Goal: Task Accomplishment & Management: Manage account settings

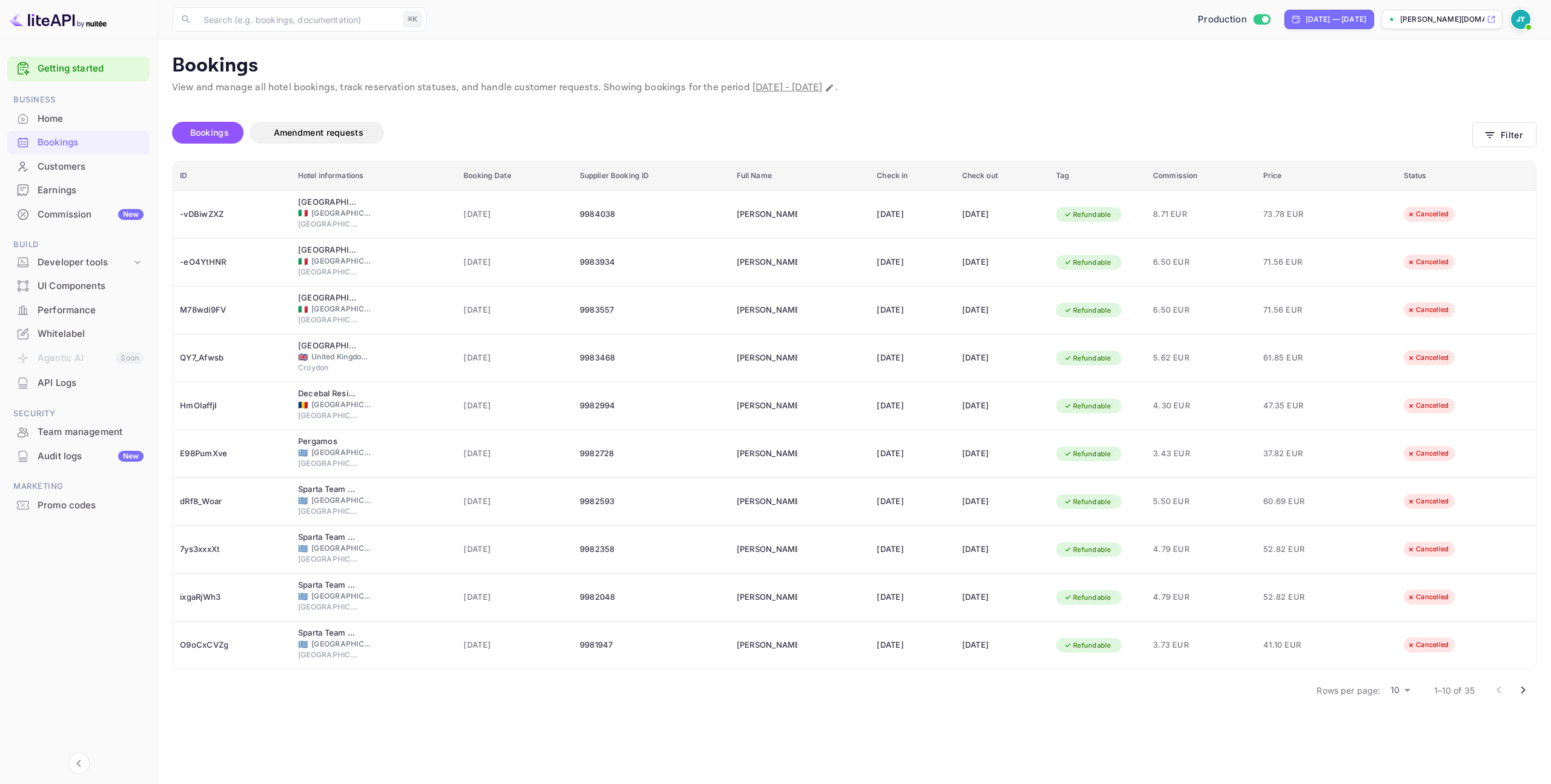
click at [1406, 695] on body "Getting started Business Home Bookings Customers Earnings Commission New Build …" at bounding box center [776, 392] width 1551 height 784
click at [1400, 731] on li "25" at bounding box center [1400, 736] width 31 height 22
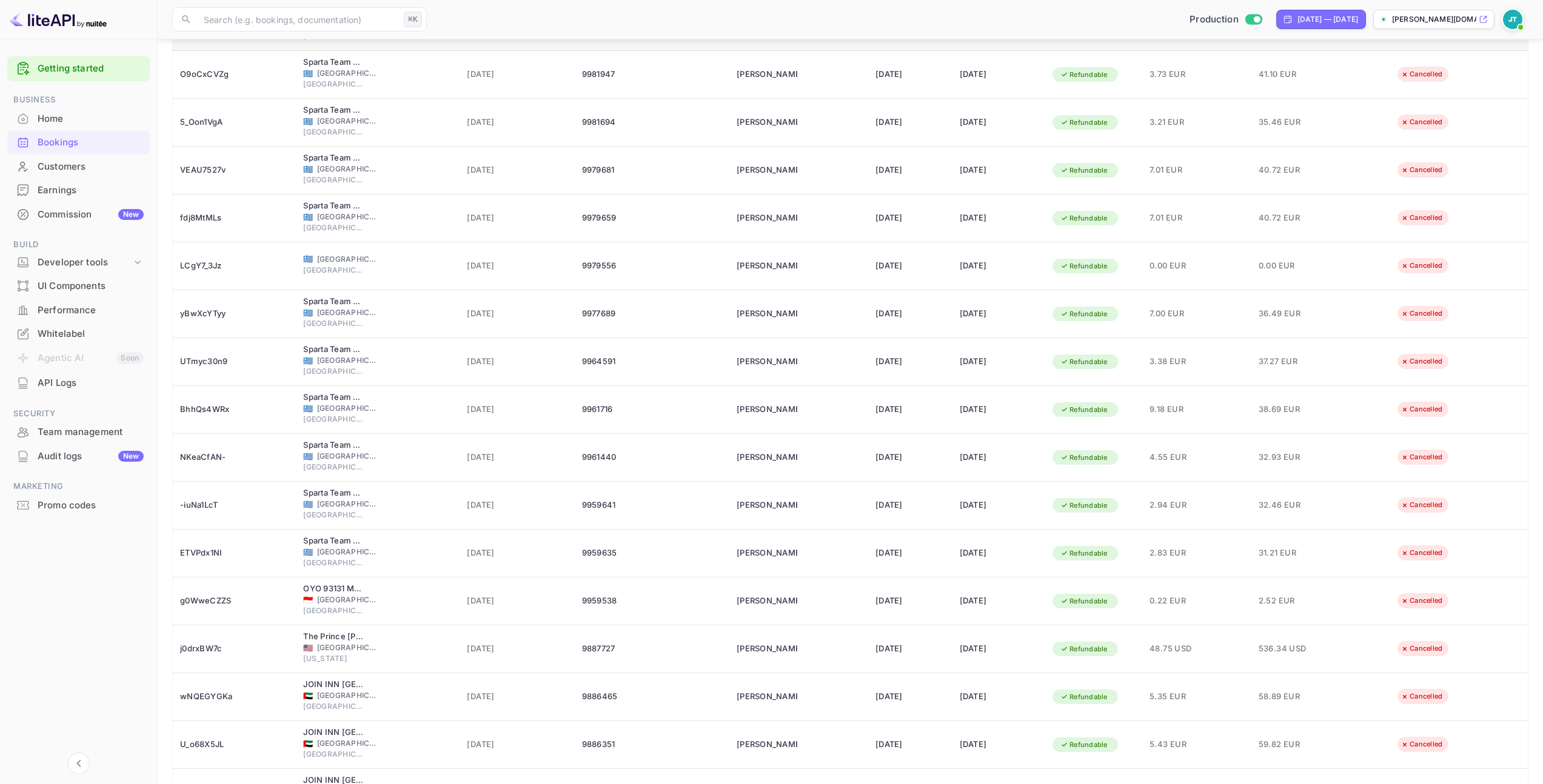
scroll to position [654, 0]
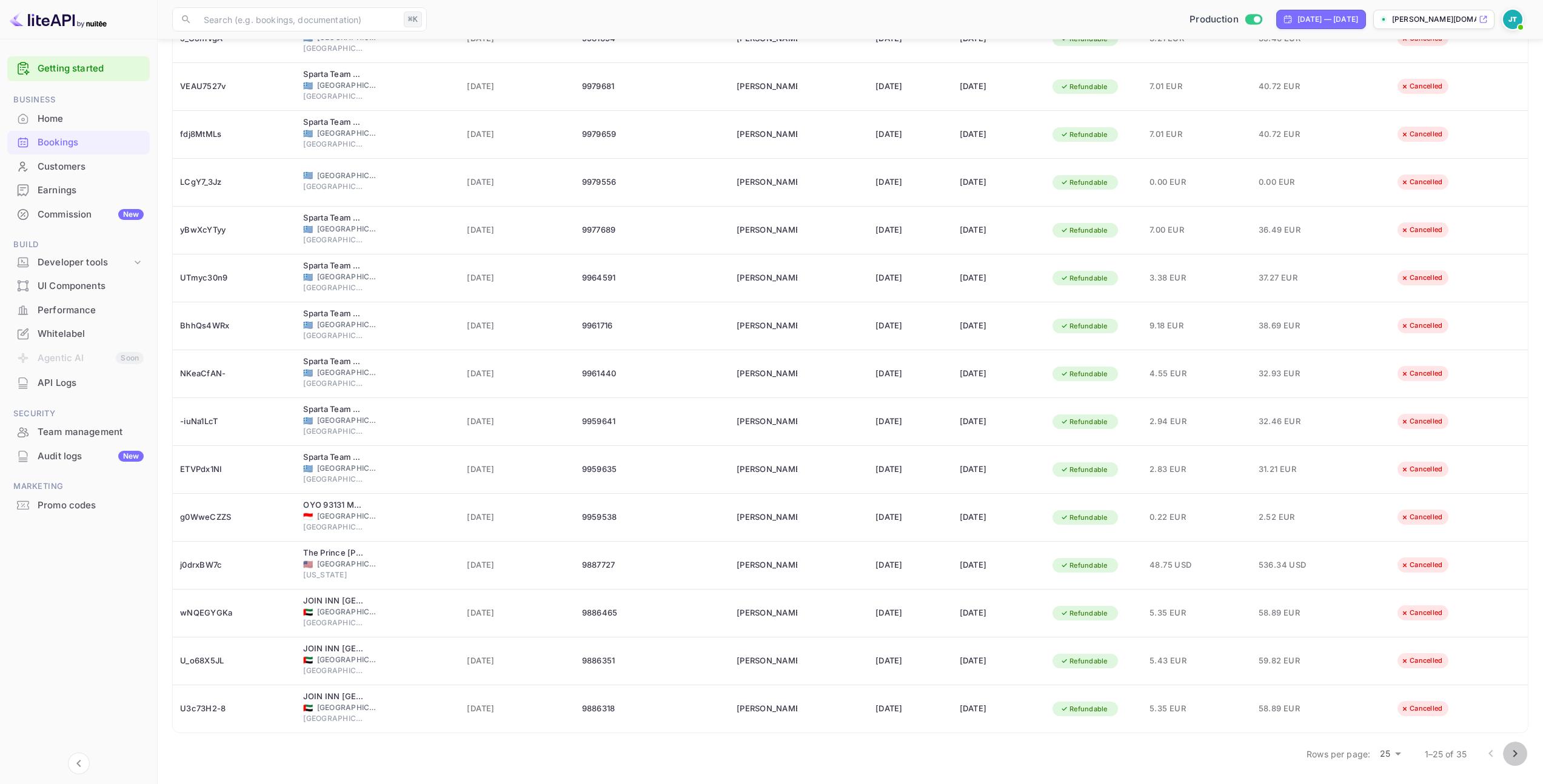
click at [1508, 750] on icon "Go to next page" at bounding box center [1515, 753] width 15 height 15
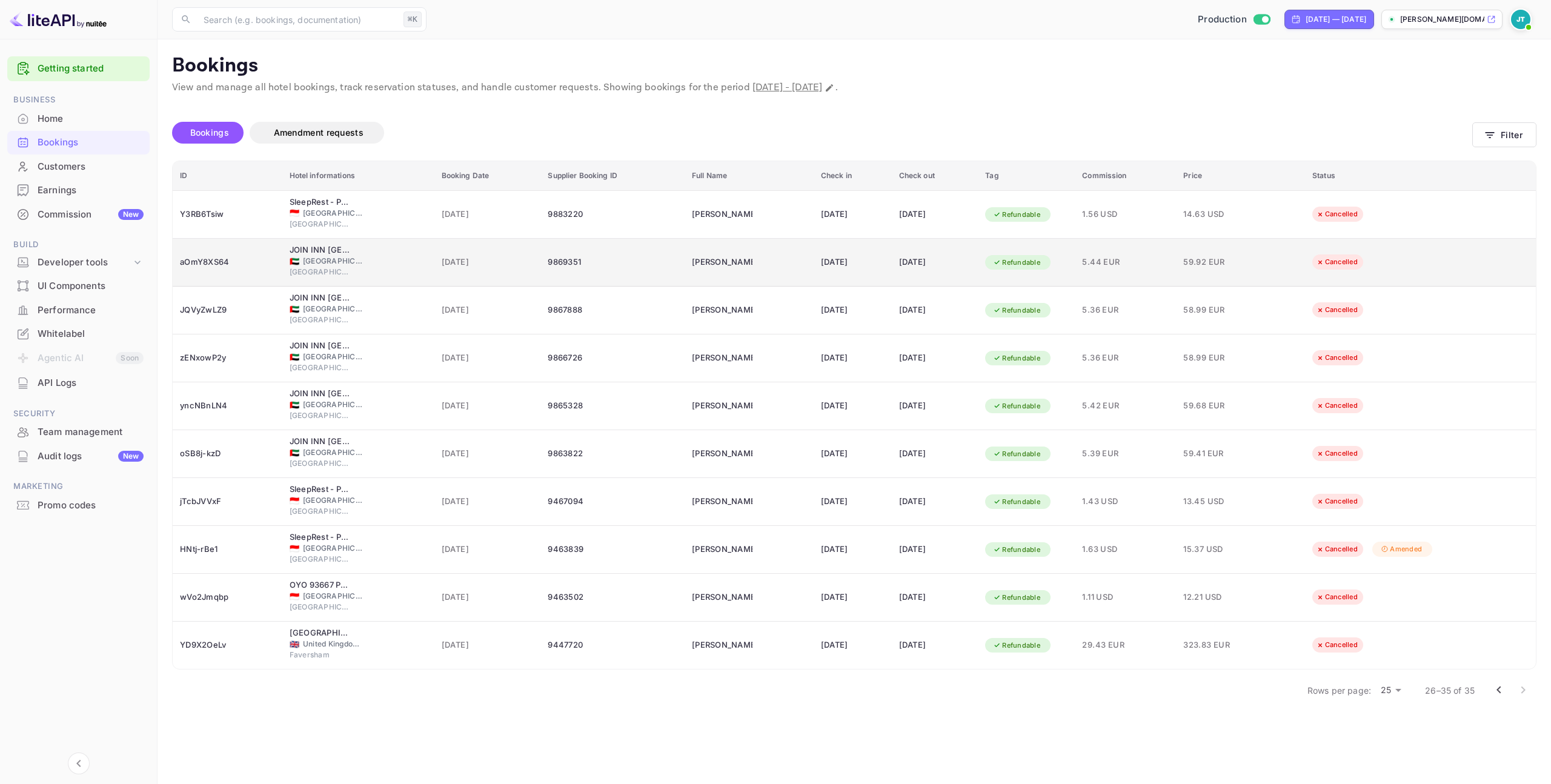
click at [391, 260] on div "🇦🇪 United Arab Emirates" at bounding box center [358, 261] width 137 height 11
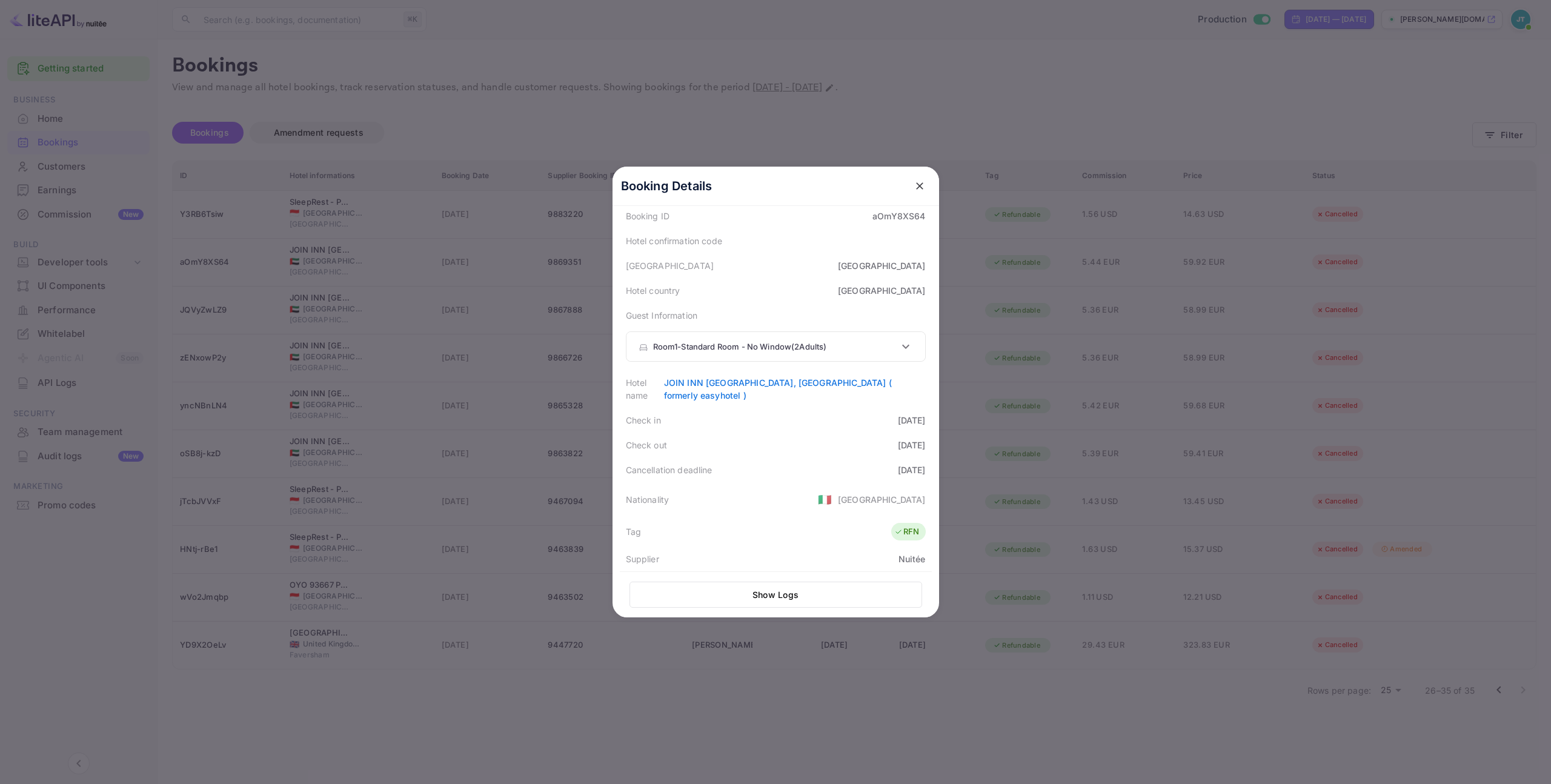
scroll to position [84, 0]
click at [831, 371] on link "JOIN INN [GEOGRAPHIC_DATA], [GEOGRAPHIC_DATA] ( formerly easyhotel )" at bounding box center [777, 381] width 228 height 23
click at [918, 186] on icon "close" at bounding box center [919, 186] width 12 height 12
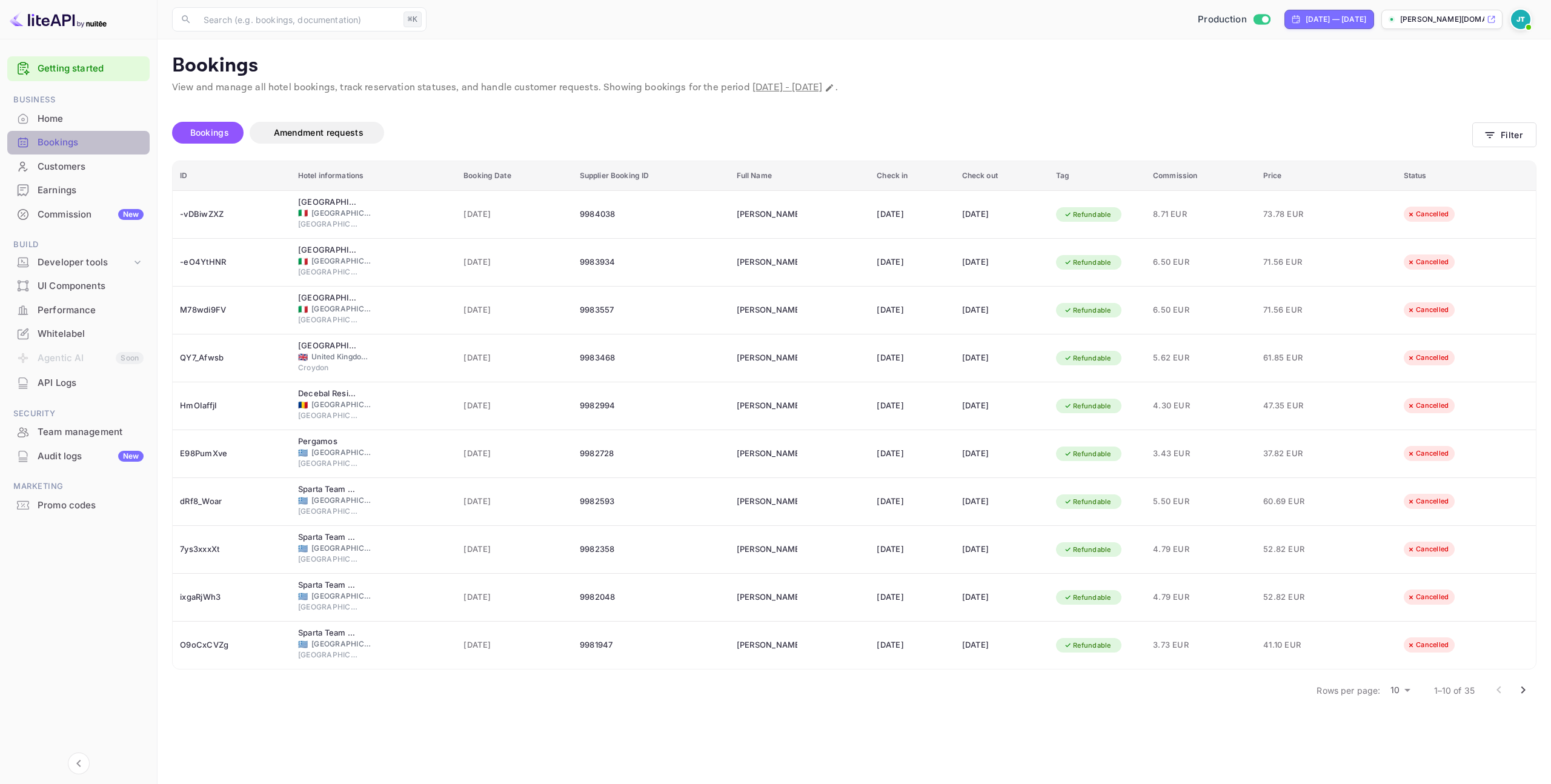
click at [105, 148] on div "Bookings" at bounding box center [91, 143] width 106 height 14
click at [67, 218] on div "Commission New" at bounding box center [91, 214] width 106 height 14
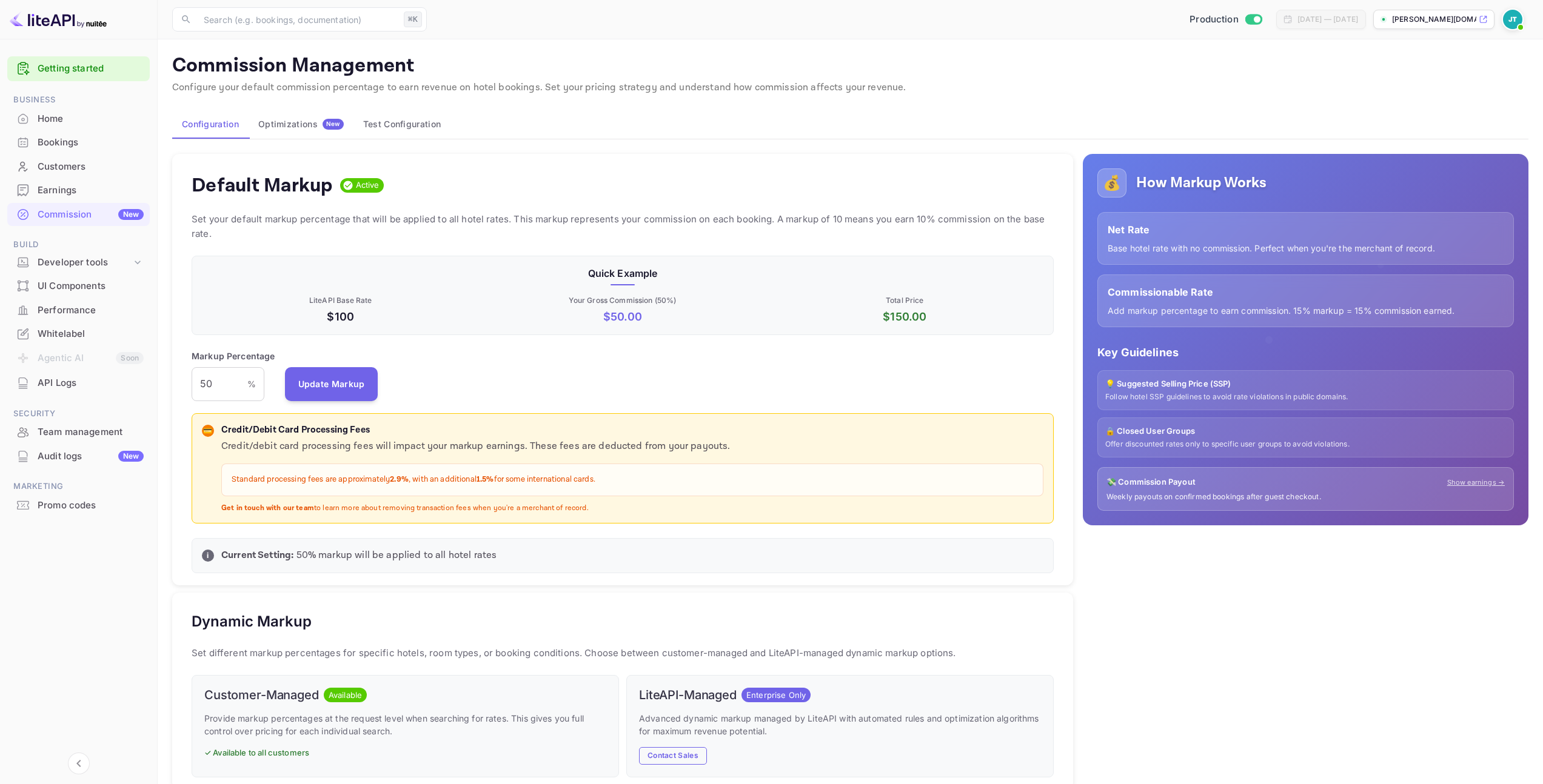
scroll to position [206, 853]
click at [74, 193] on div "Earnings" at bounding box center [91, 190] width 106 height 14
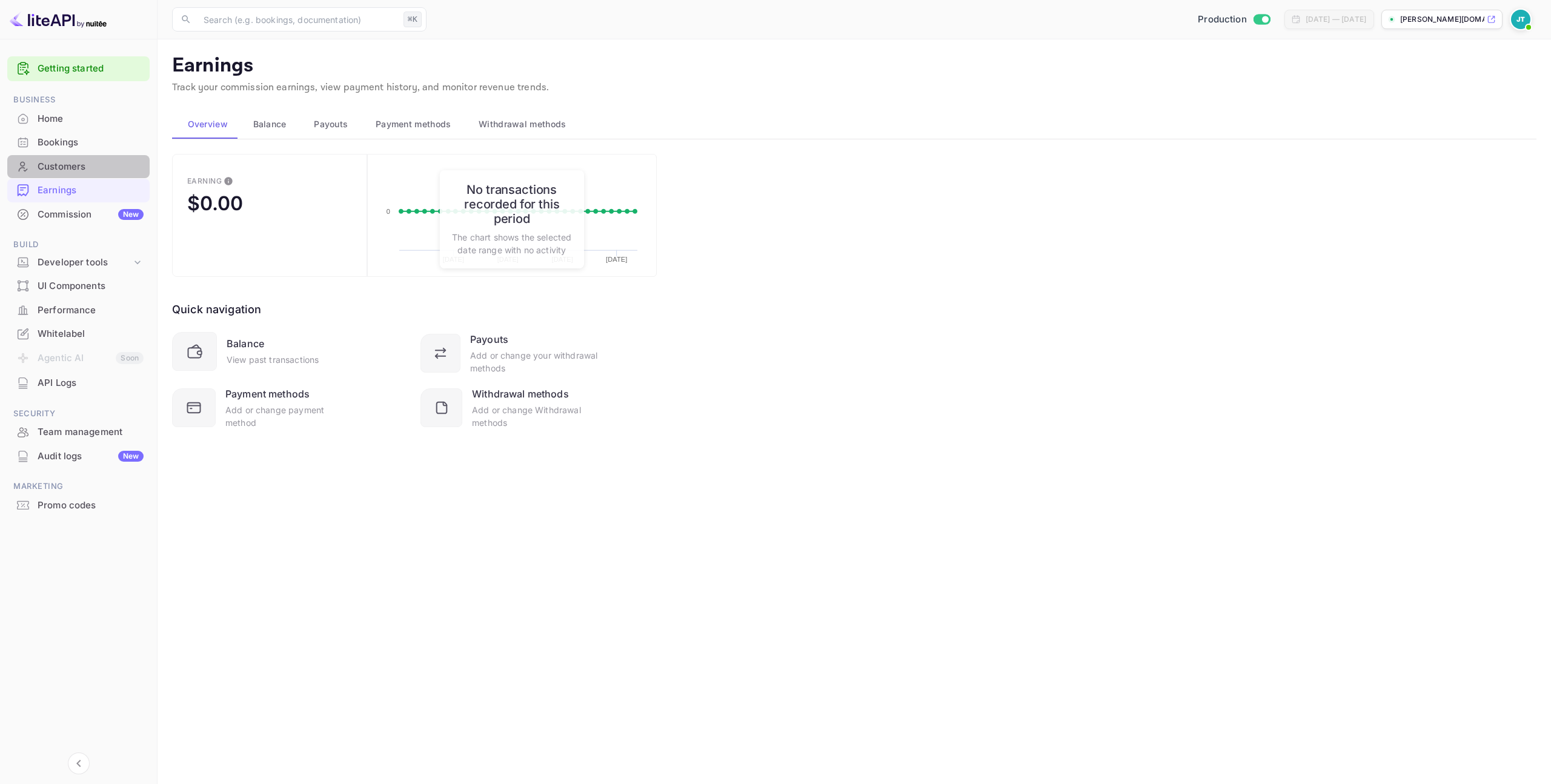
click at [84, 172] on div "Customers" at bounding box center [91, 166] width 106 height 14
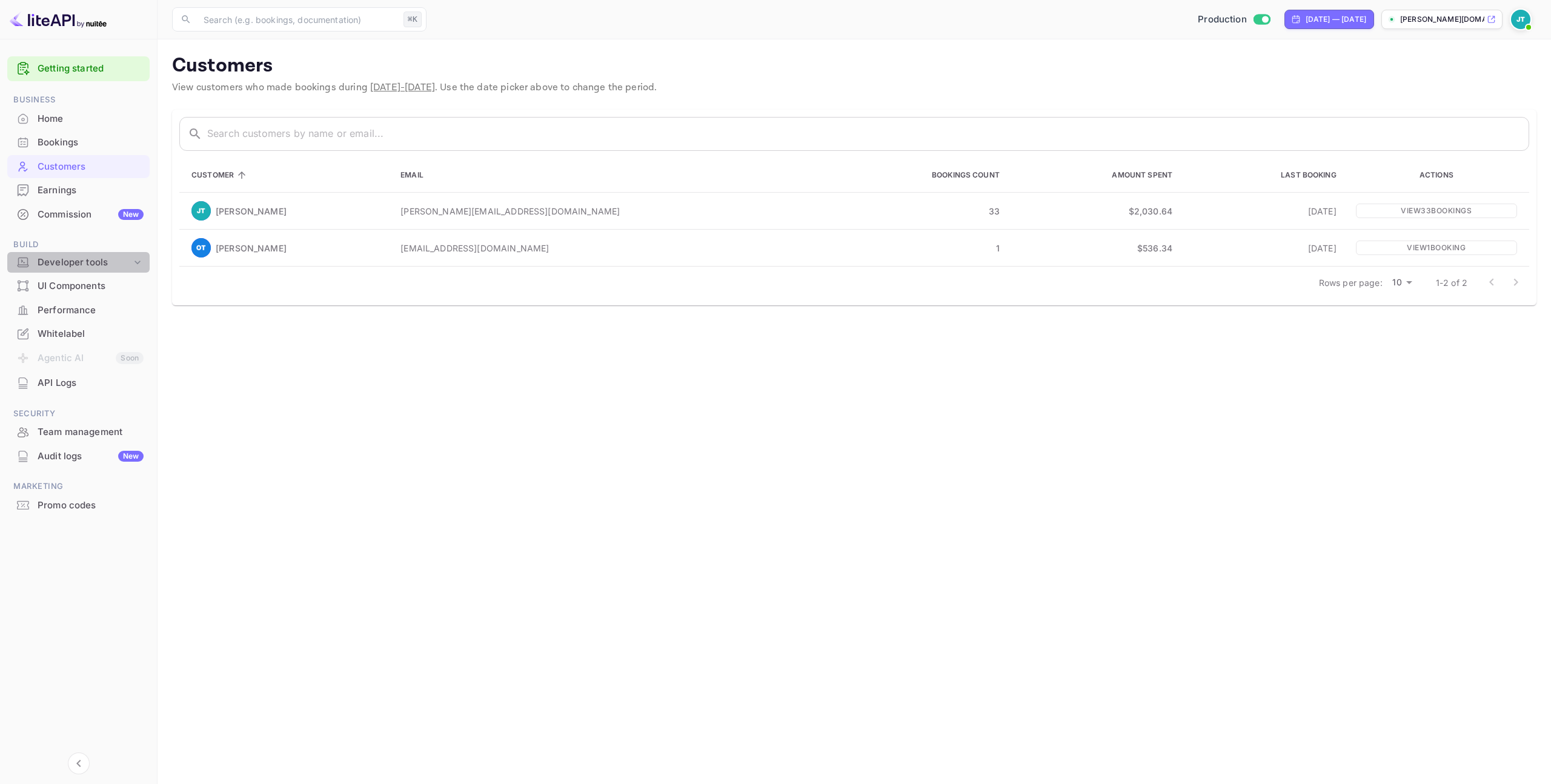
click at [139, 259] on icon at bounding box center [137, 262] width 12 height 12
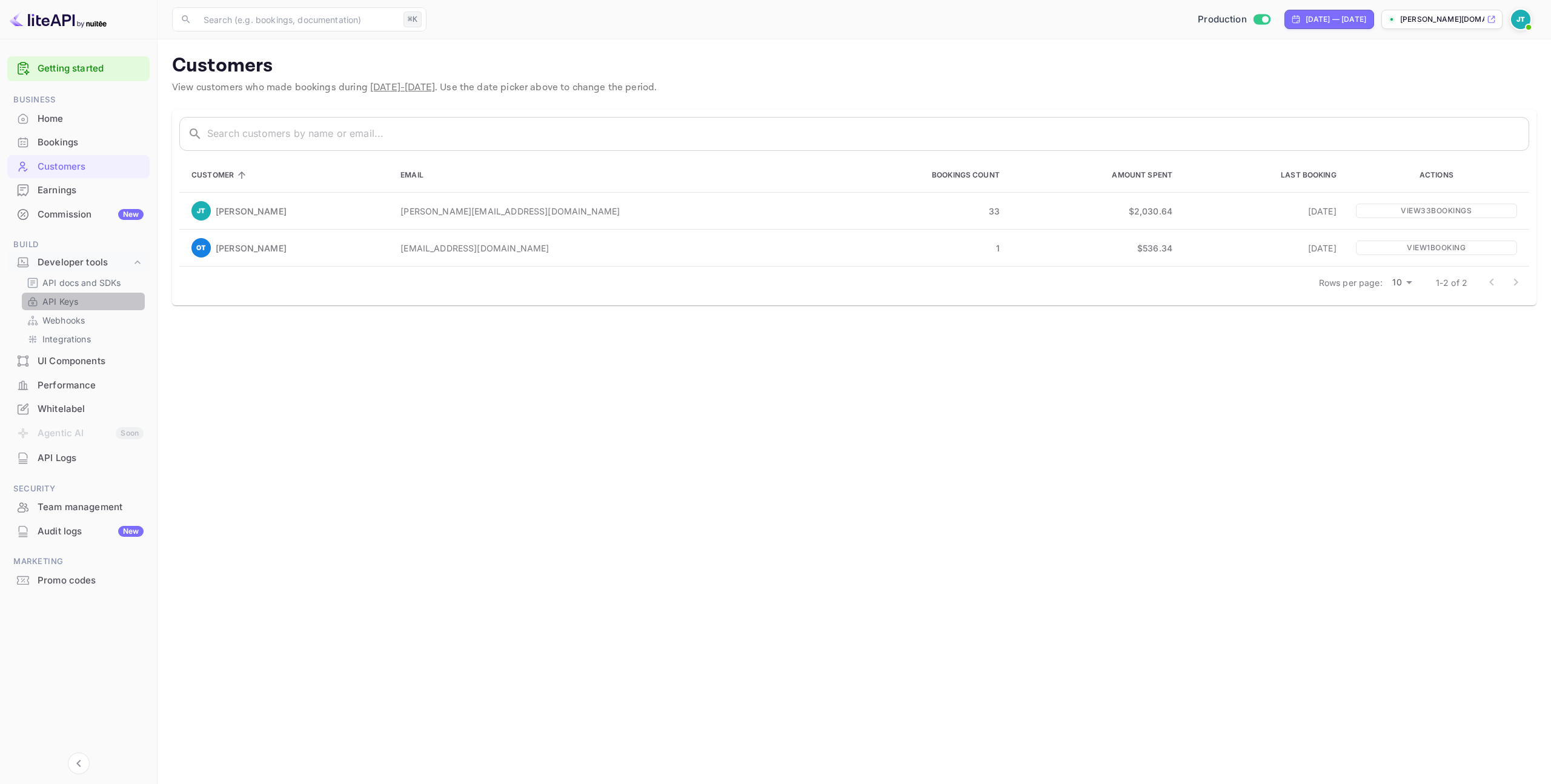
click at [114, 299] on link "API Keys" at bounding box center [83, 301] width 113 height 13
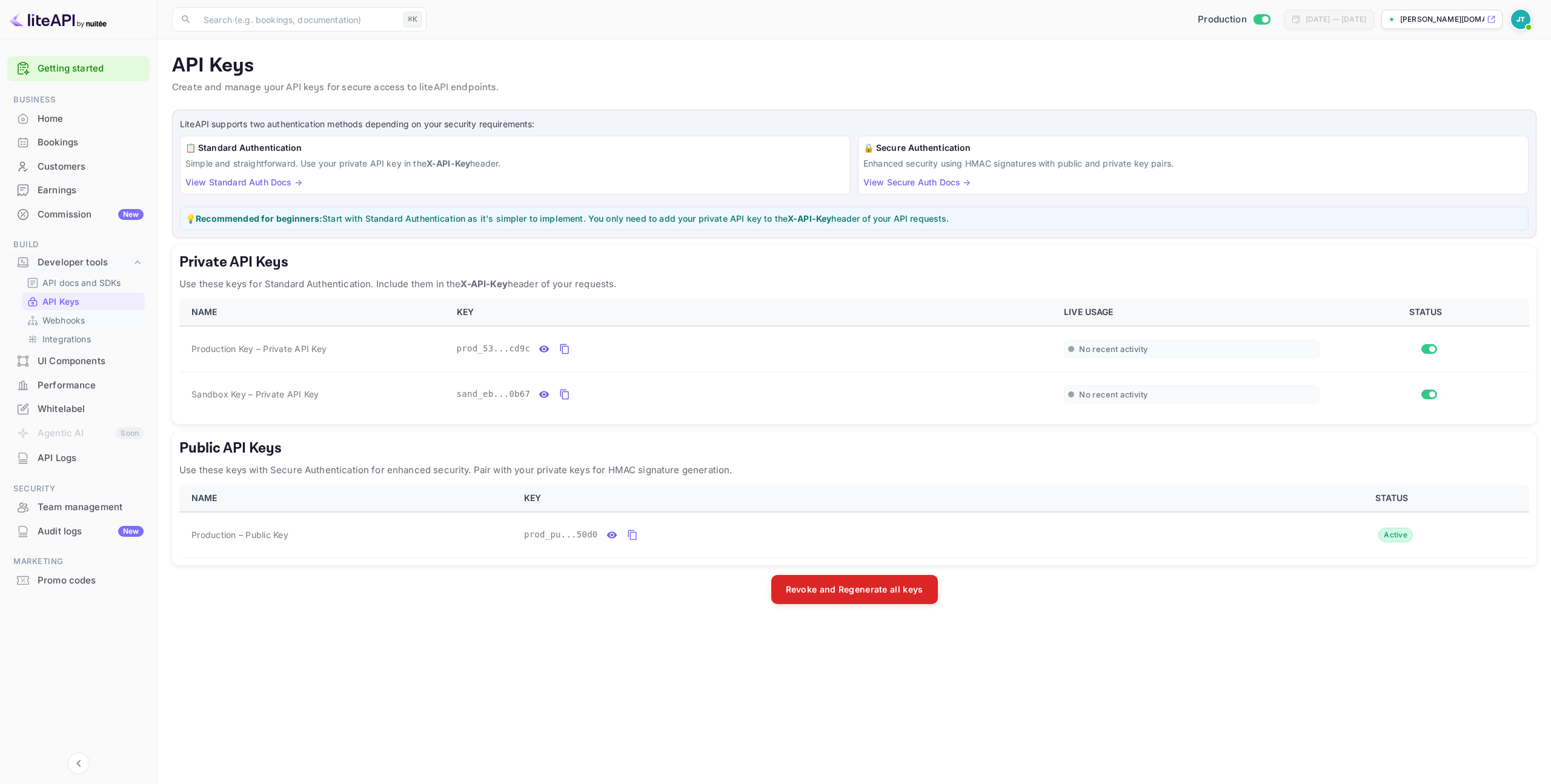
click at [101, 325] on link "Webhooks" at bounding box center [83, 320] width 113 height 13
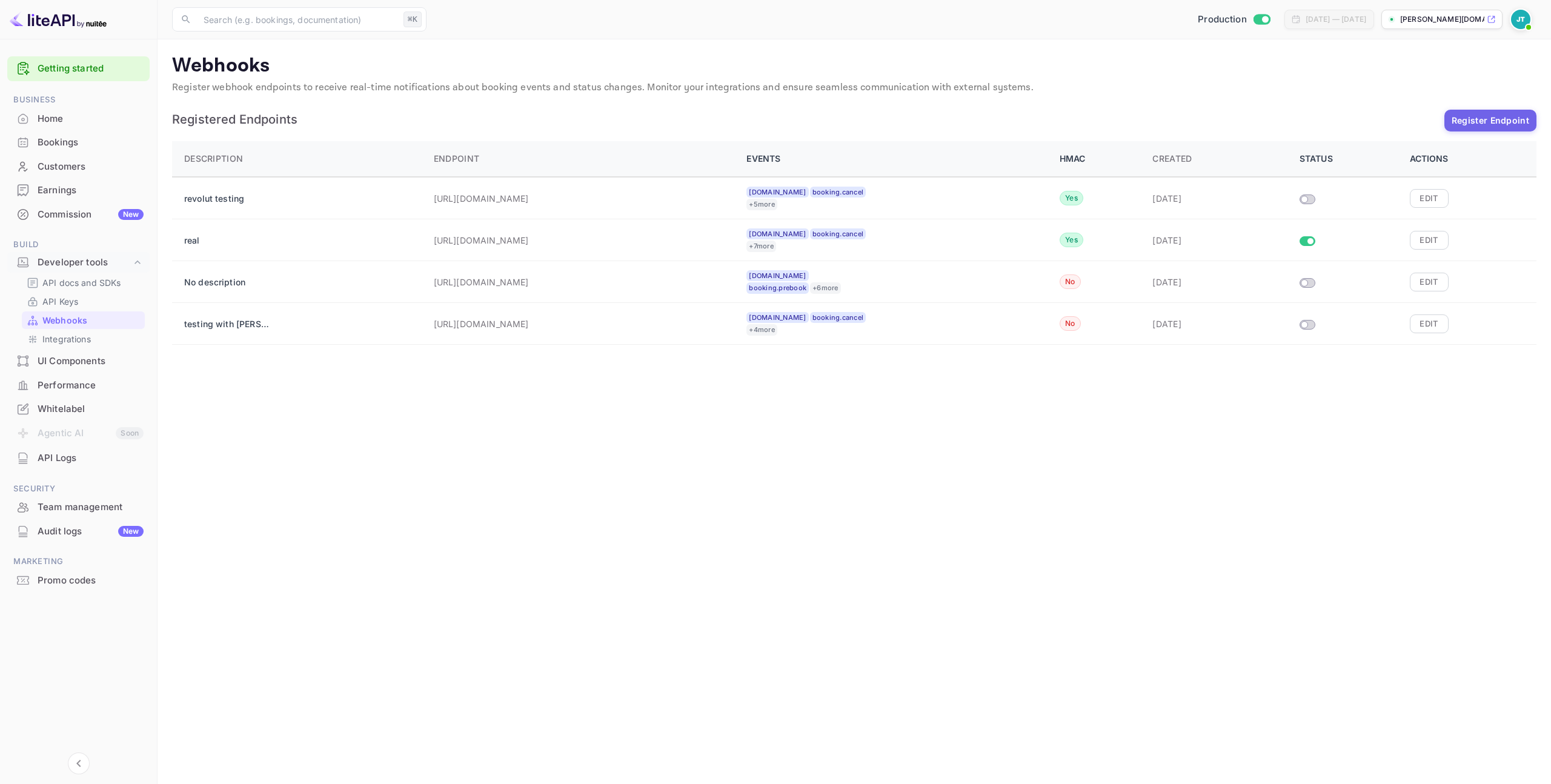
click at [1510, 16] on div at bounding box center [1520, 19] width 22 height 22
click at [1417, 114] on p "Settings" at bounding box center [1412, 120] width 34 height 13
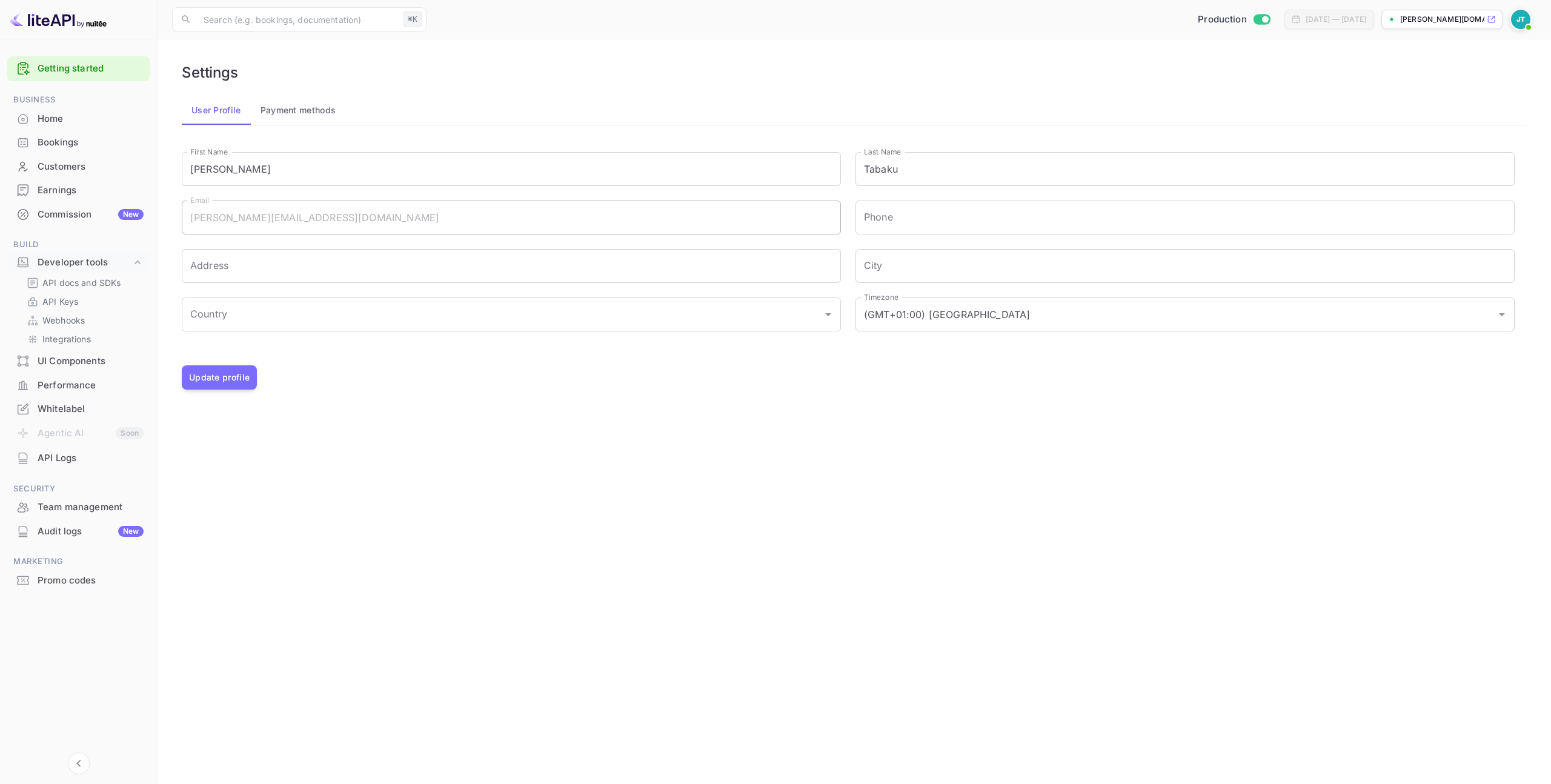
click at [88, 116] on div "Home" at bounding box center [91, 119] width 106 height 14
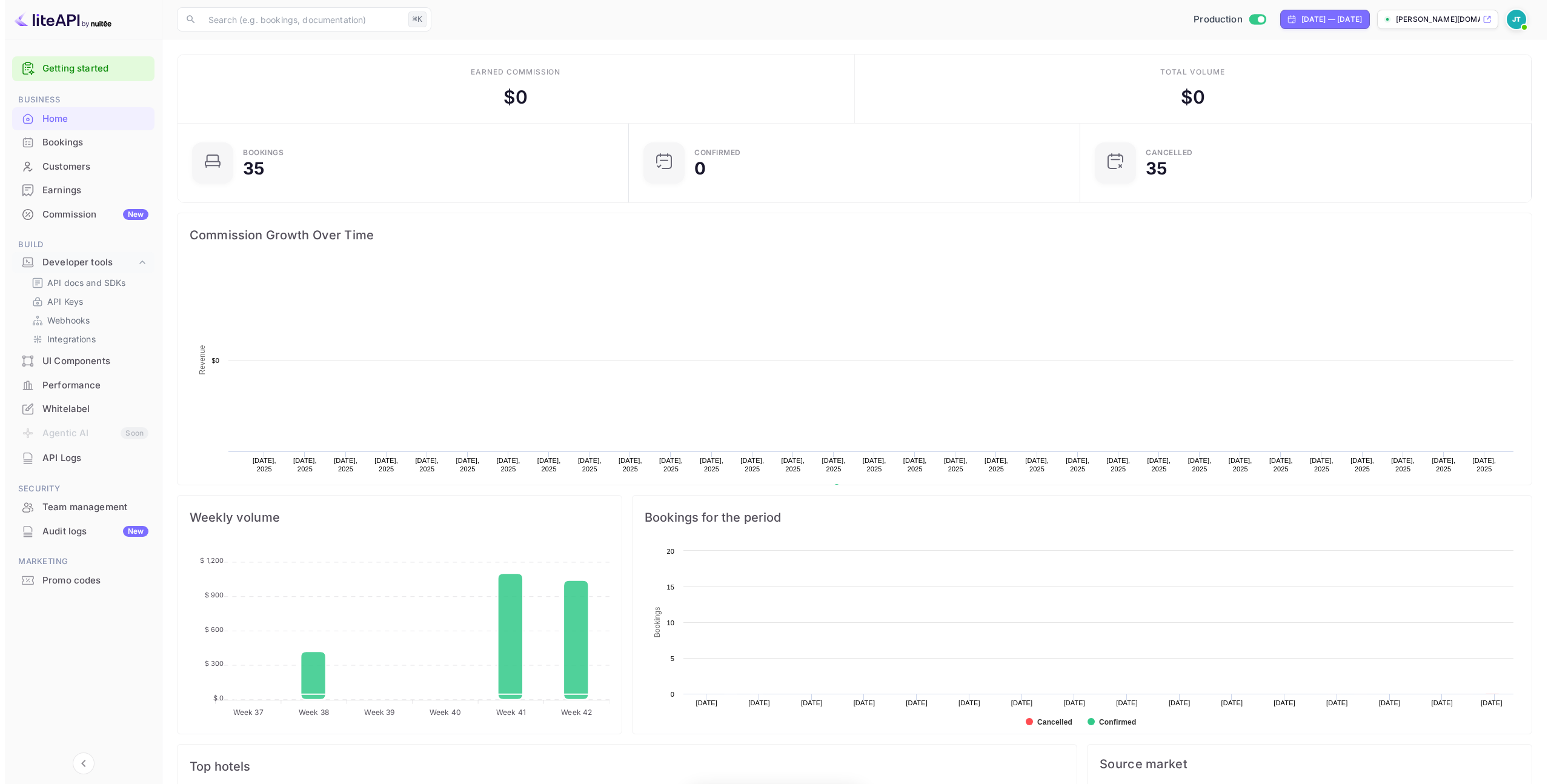
scroll to position [188, 435]
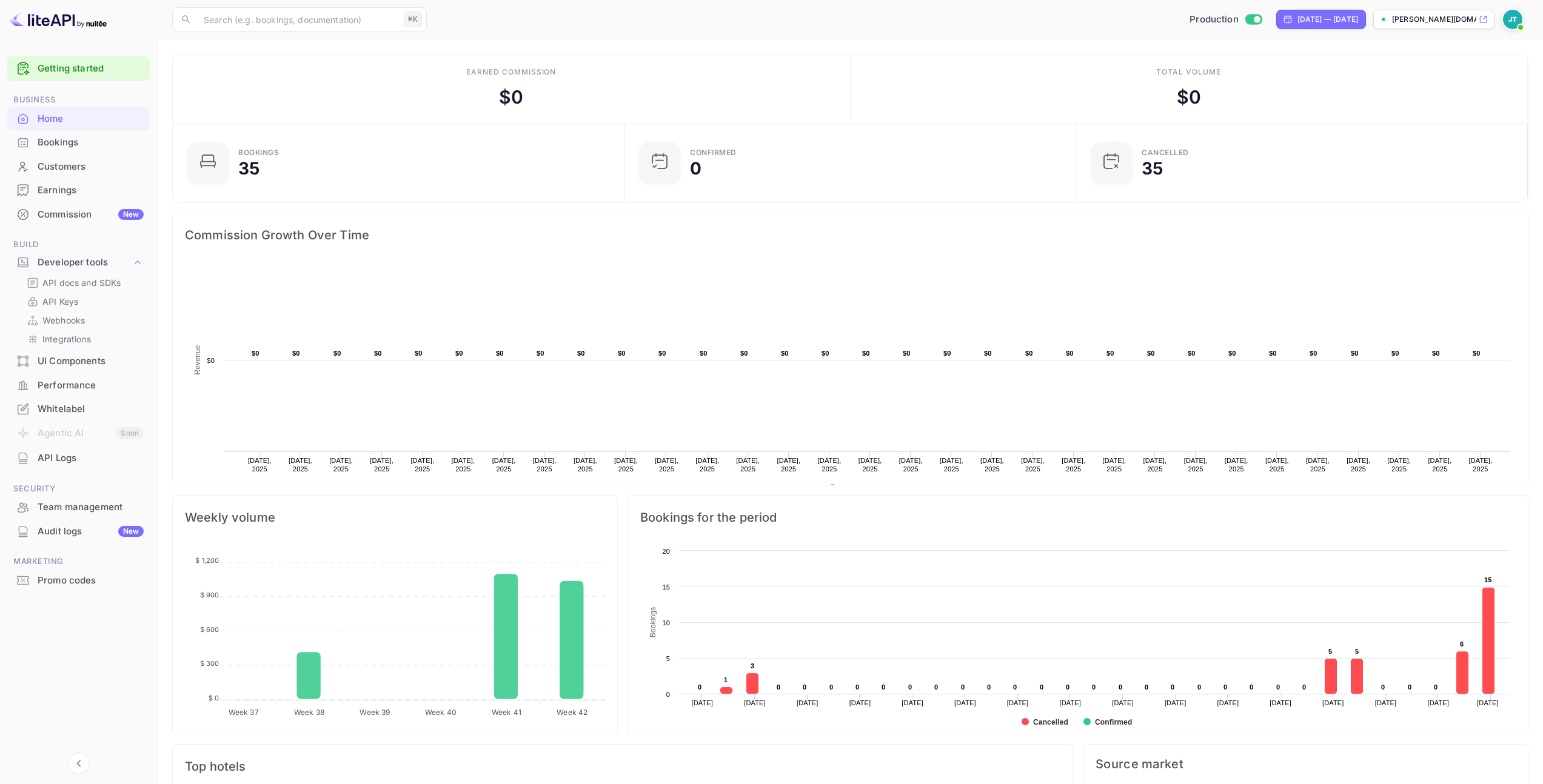
click at [88, 150] on div "Bookings" at bounding box center [78, 143] width 143 height 24
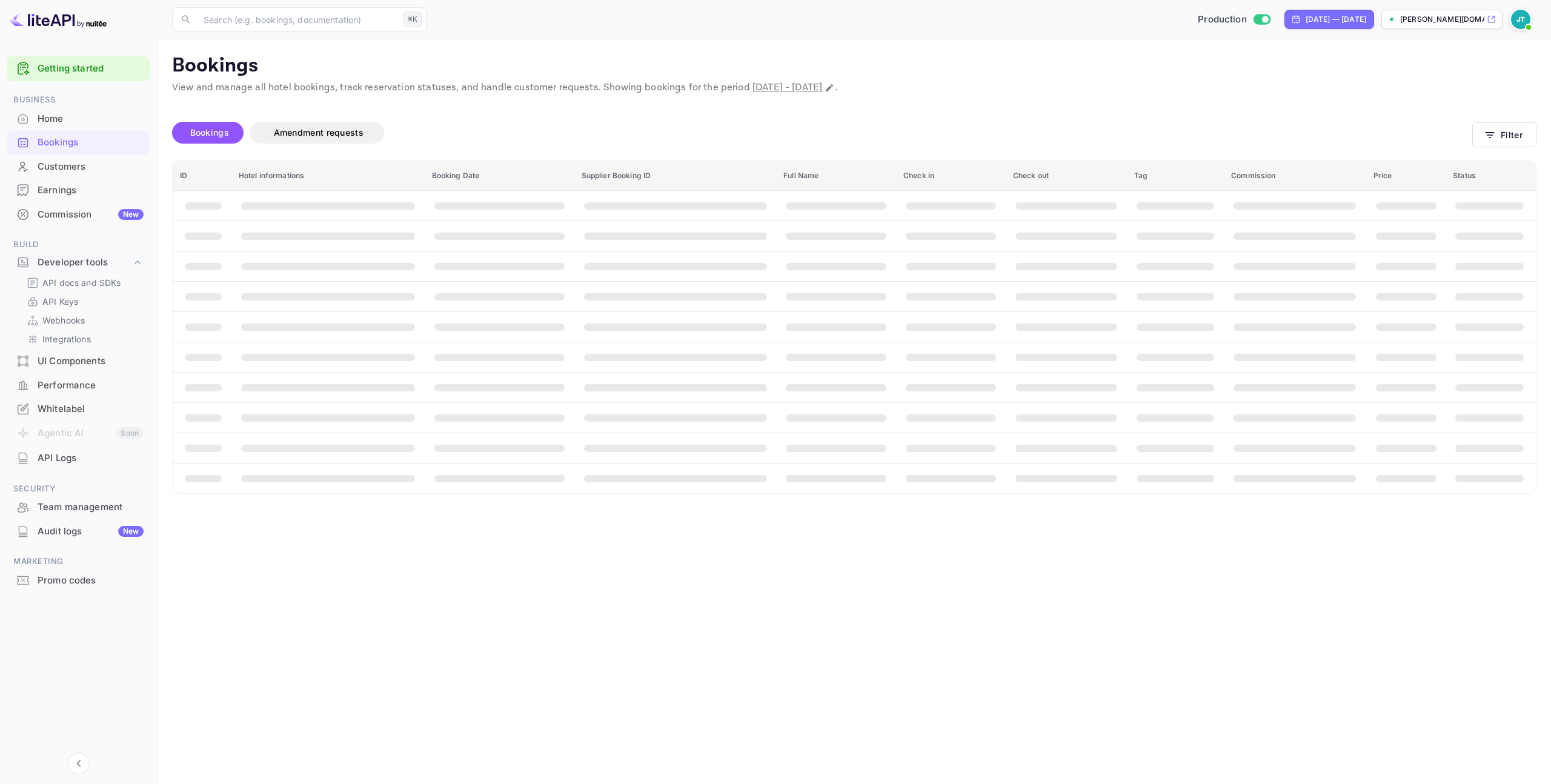
click at [87, 172] on div "Customers" at bounding box center [91, 166] width 106 height 14
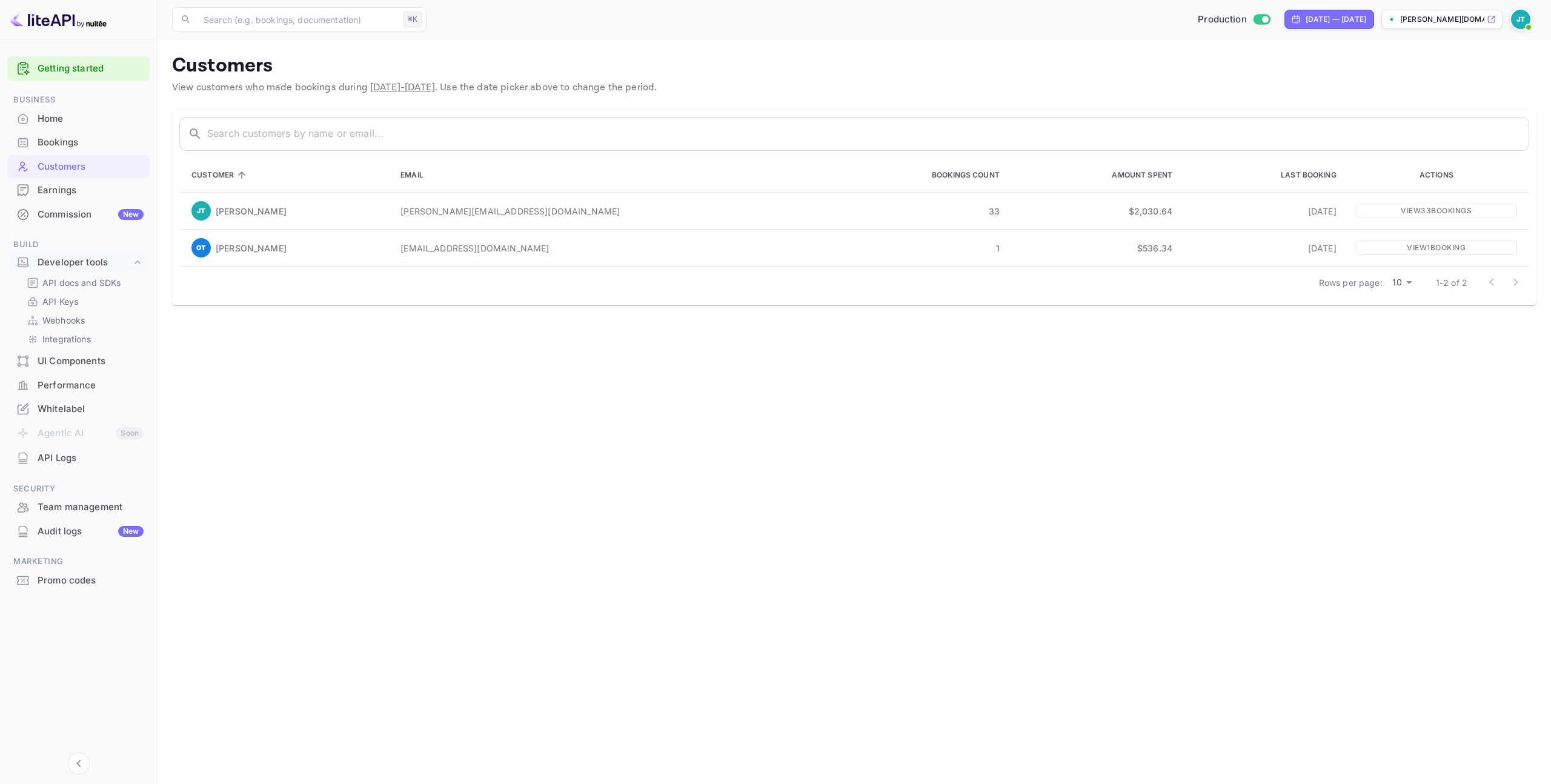
click at [80, 190] on div "Earnings" at bounding box center [91, 190] width 106 height 14
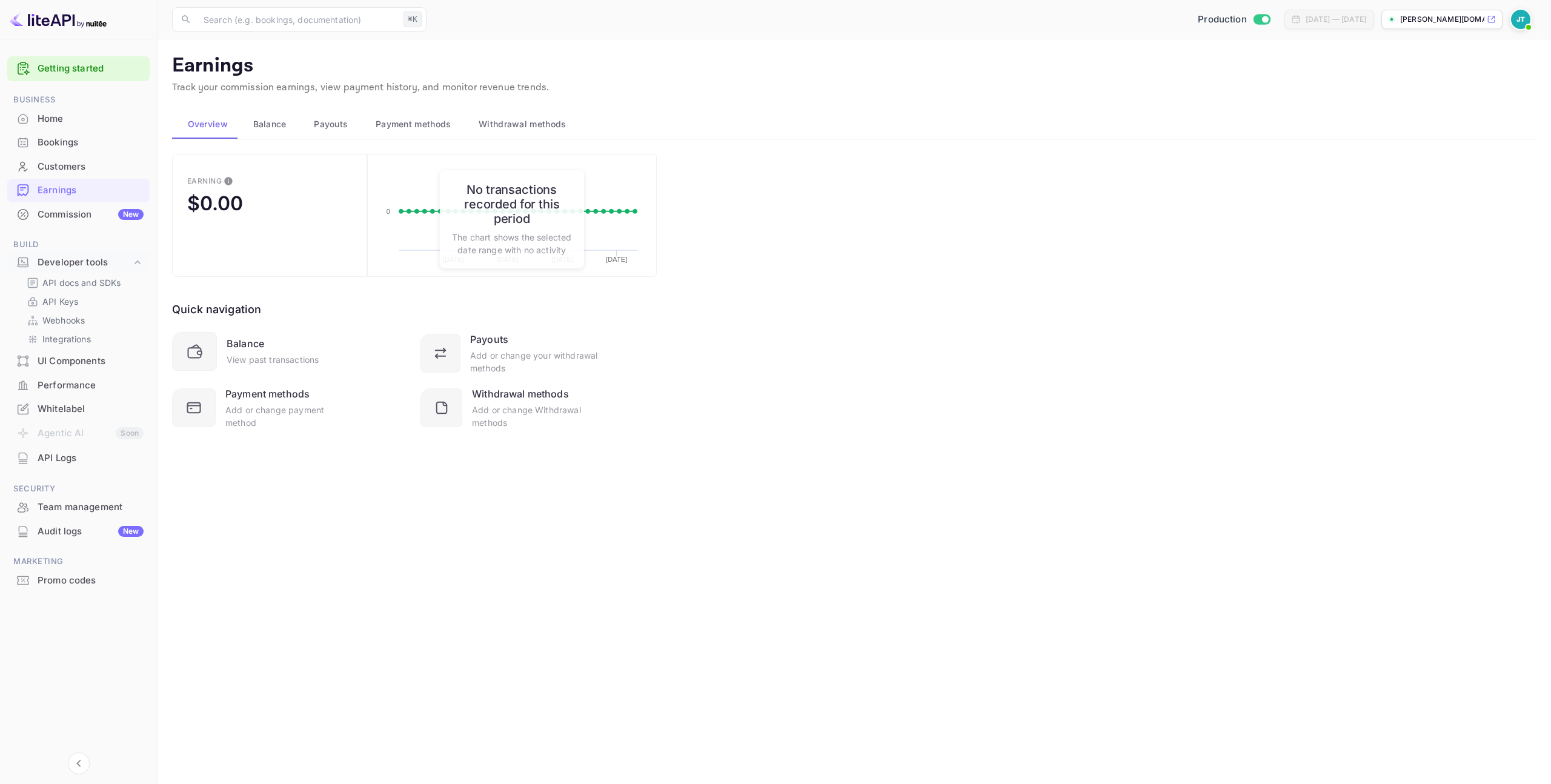
click at [82, 577] on div "Promo codes" at bounding box center [91, 580] width 106 height 14
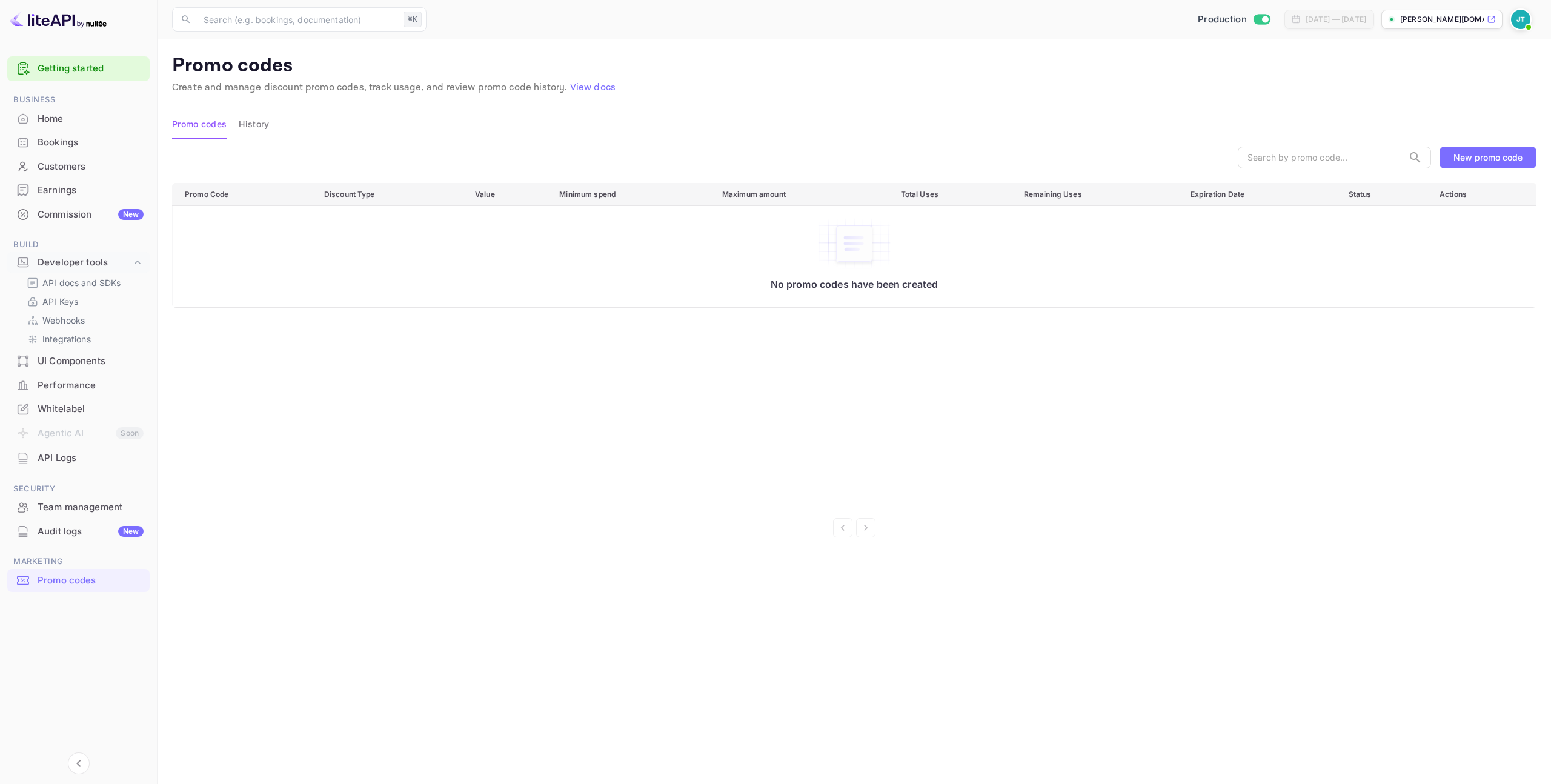
click at [80, 142] on div "Bookings" at bounding box center [91, 143] width 106 height 14
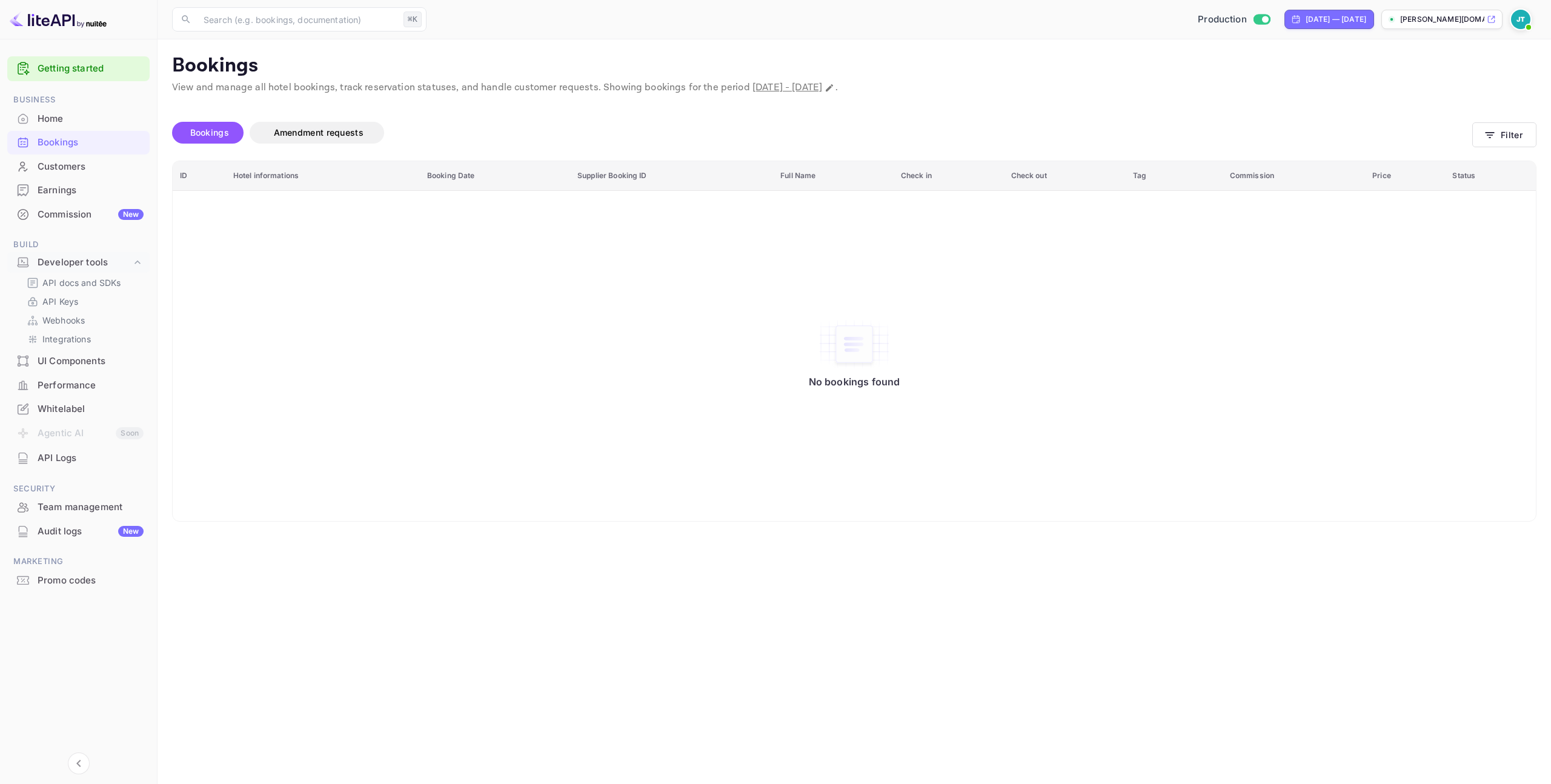
click at [94, 165] on div "Customers" at bounding box center [91, 166] width 106 height 14
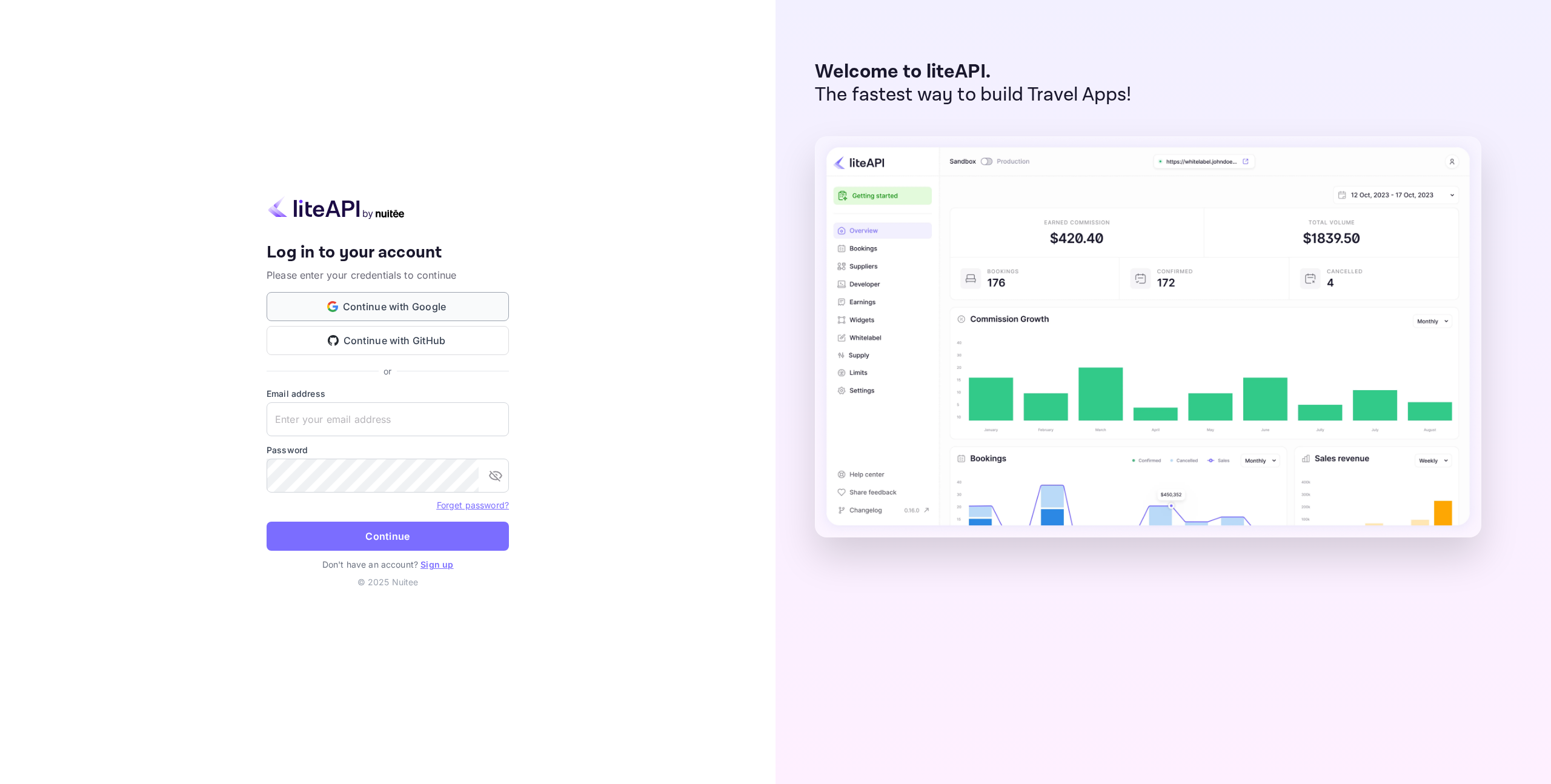
click at [385, 301] on button "Continue with Google" at bounding box center [387, 306] width 242 height 29
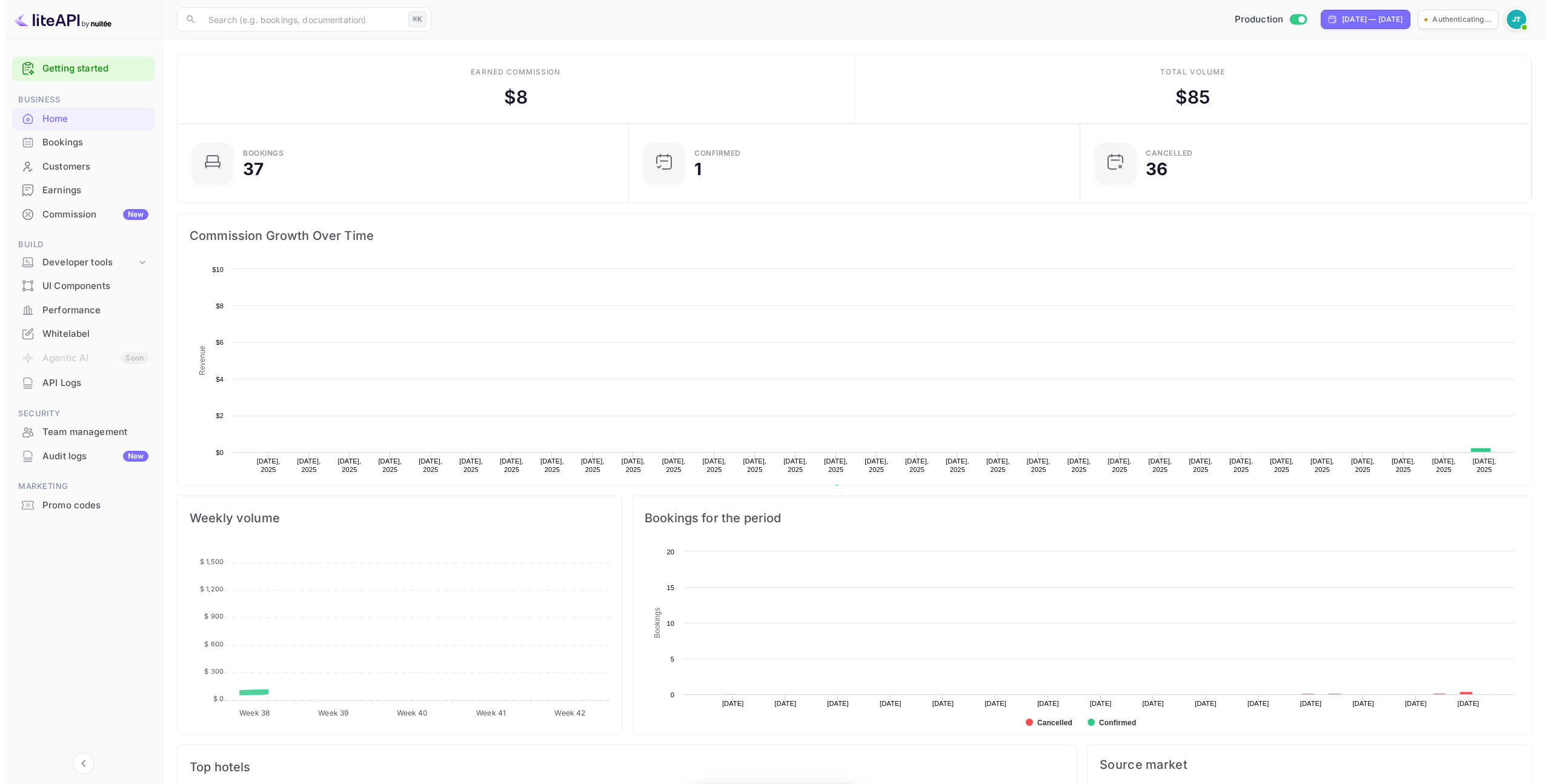
scroll to position [188, 435]
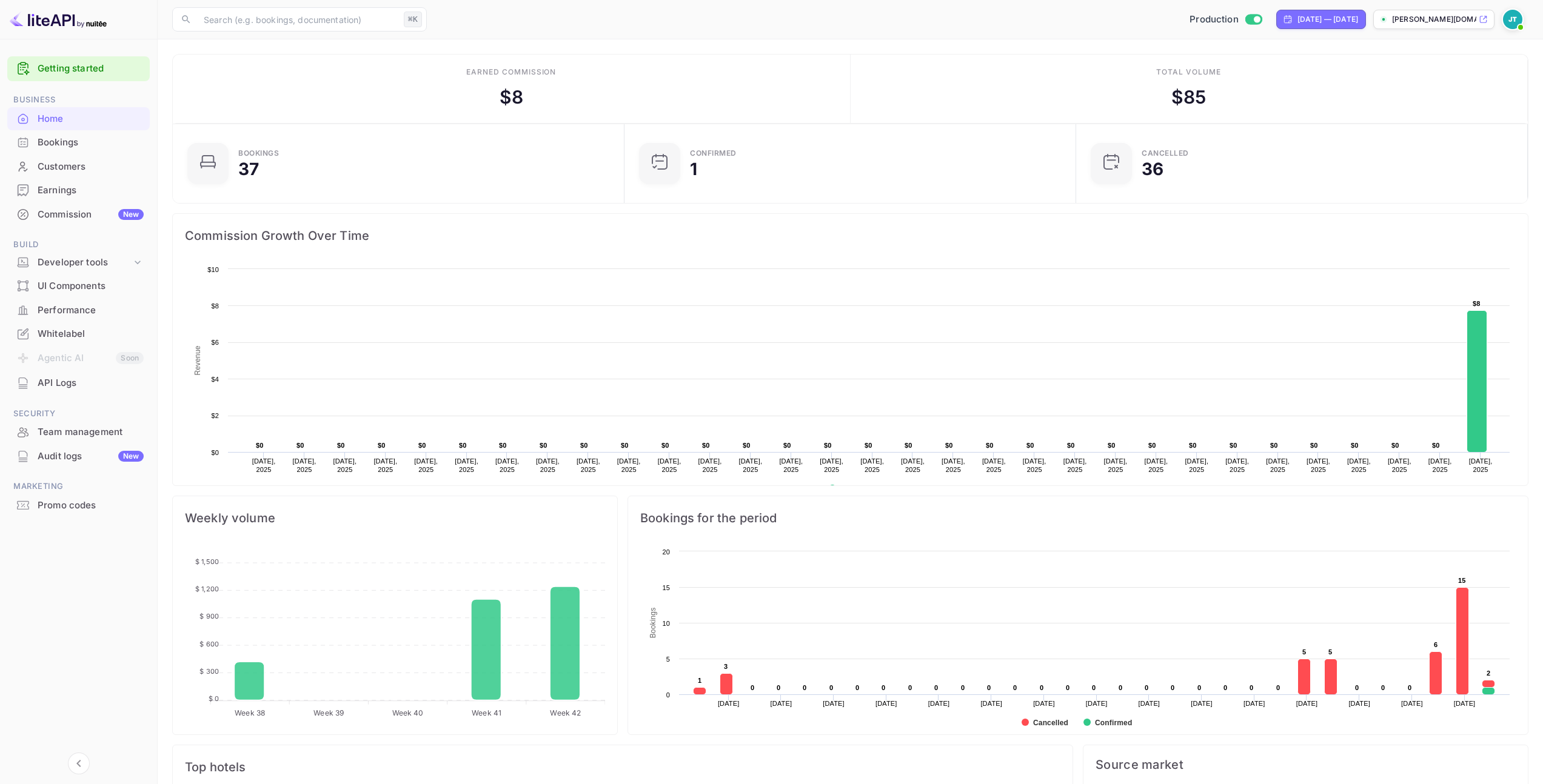
click at [76, 147] on div "Bookings" at bounding box center [91, 143] width 106 height 14
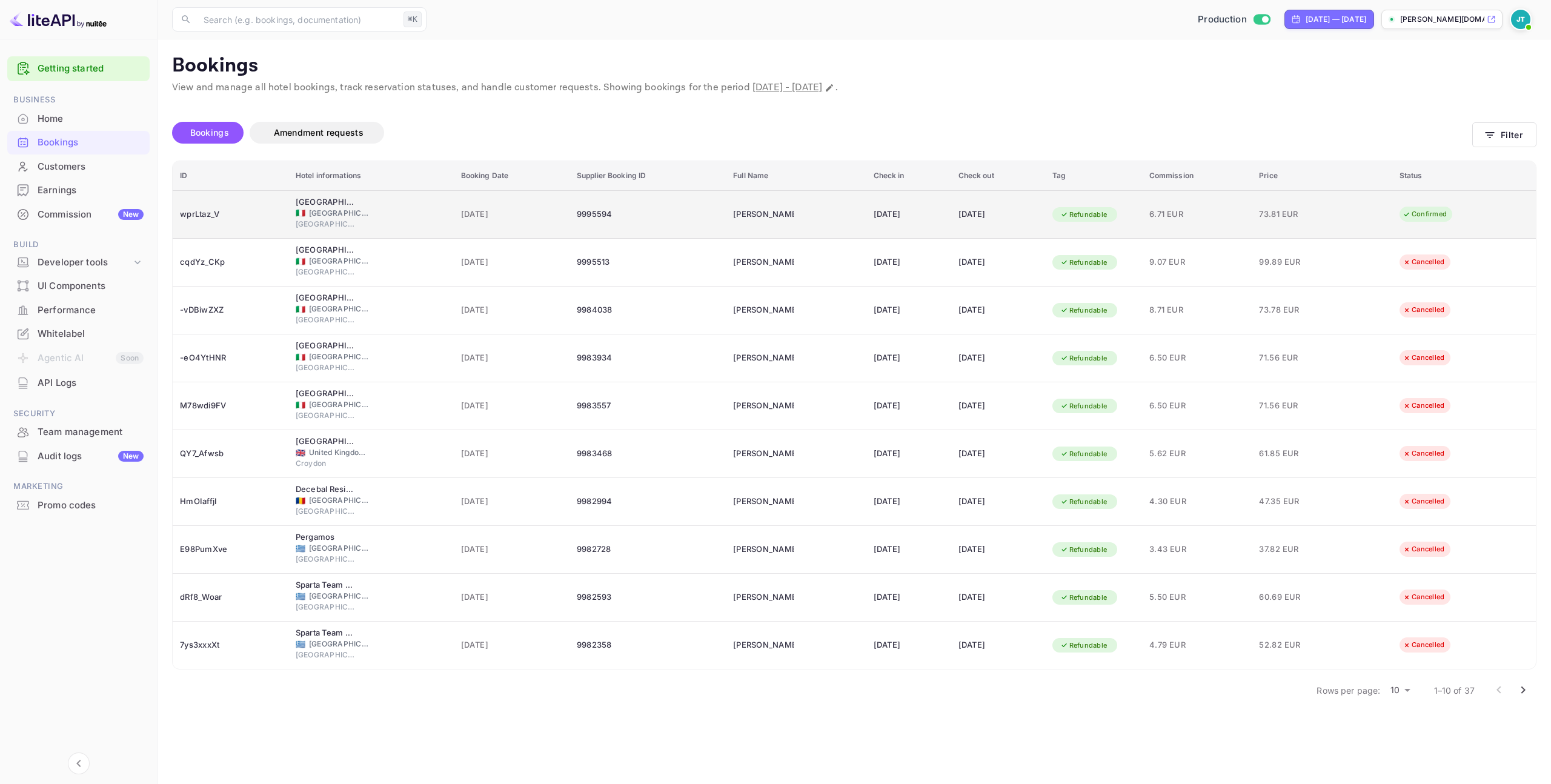
click at [758, 220] on div "[PERSON_NAME]" at bounding box center [763, 214] width 60 height 19
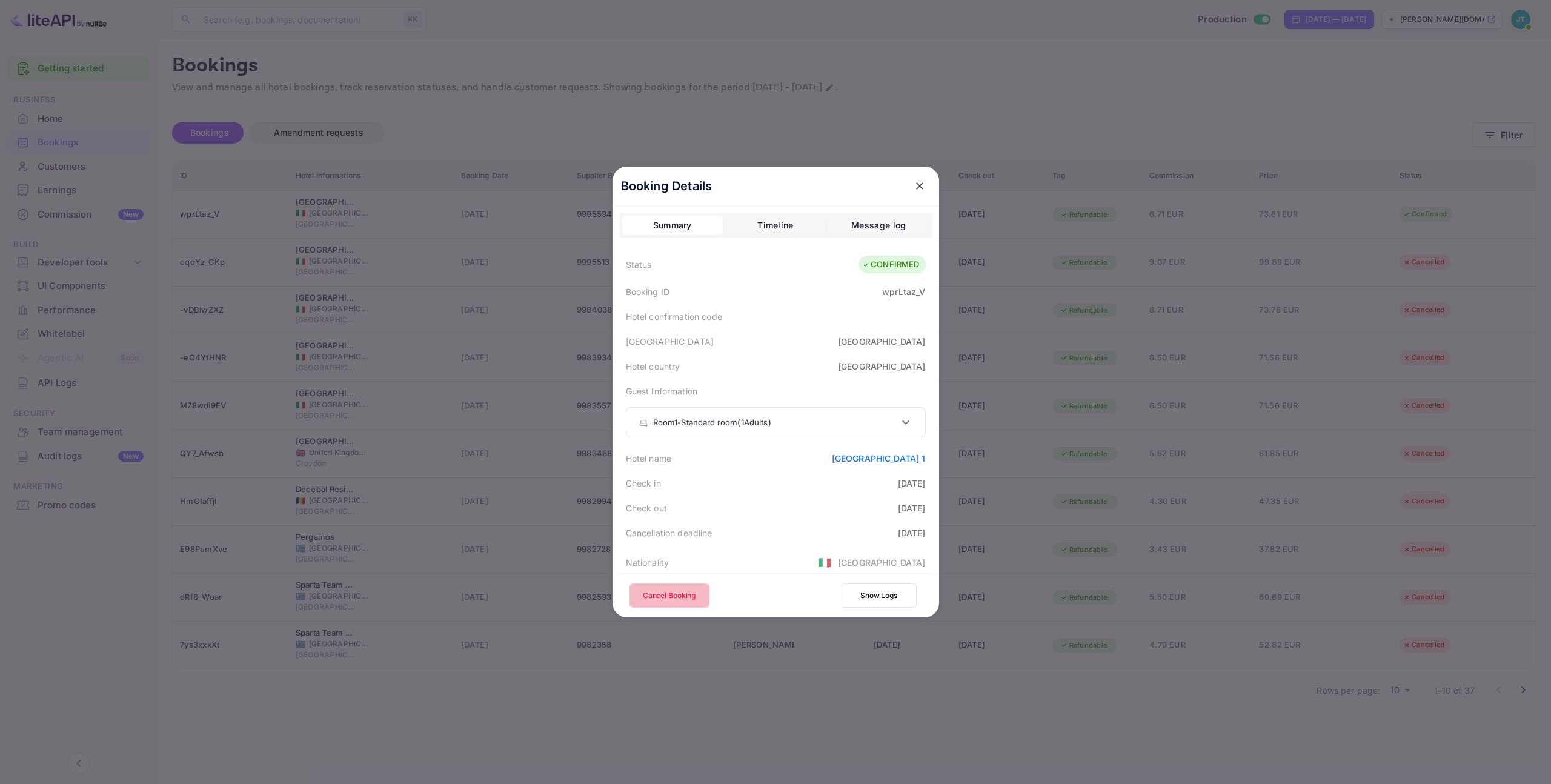
click at [654, 598] on button "Cancel Booking" at bounding box center [669, 596] width 80 height 25
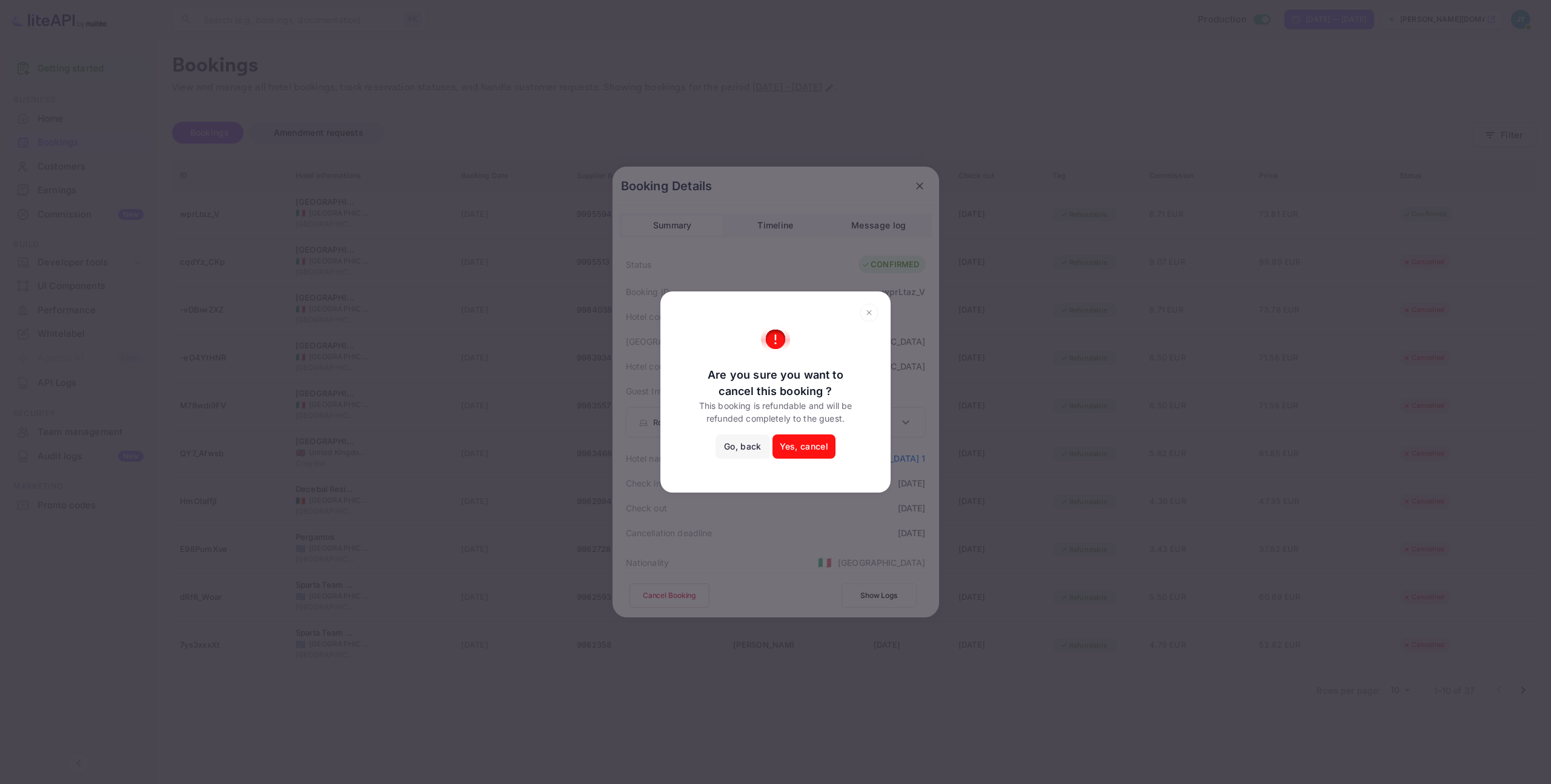
click at [811, 445] on button "Yes, cancel" at bounding box center [804, 446] width 63 height 25
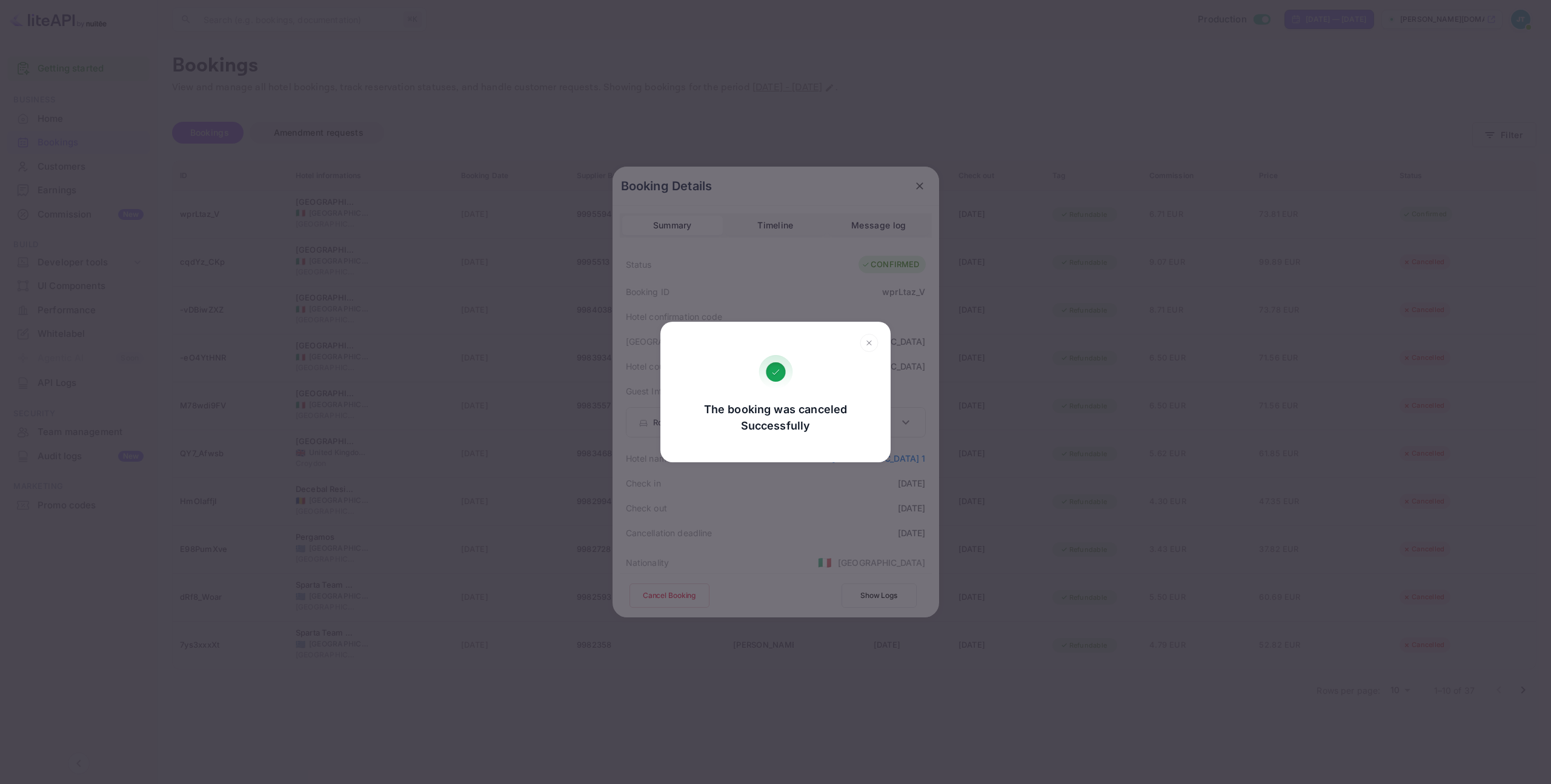
click at [869, 342] on icon at bounding box center [869, 342] width 4 height 4
click at [869, 342] on div "The booking was canceled Successfully Go, back Yes, cancel" at bounding box center [776, 392] width 1551 height 784
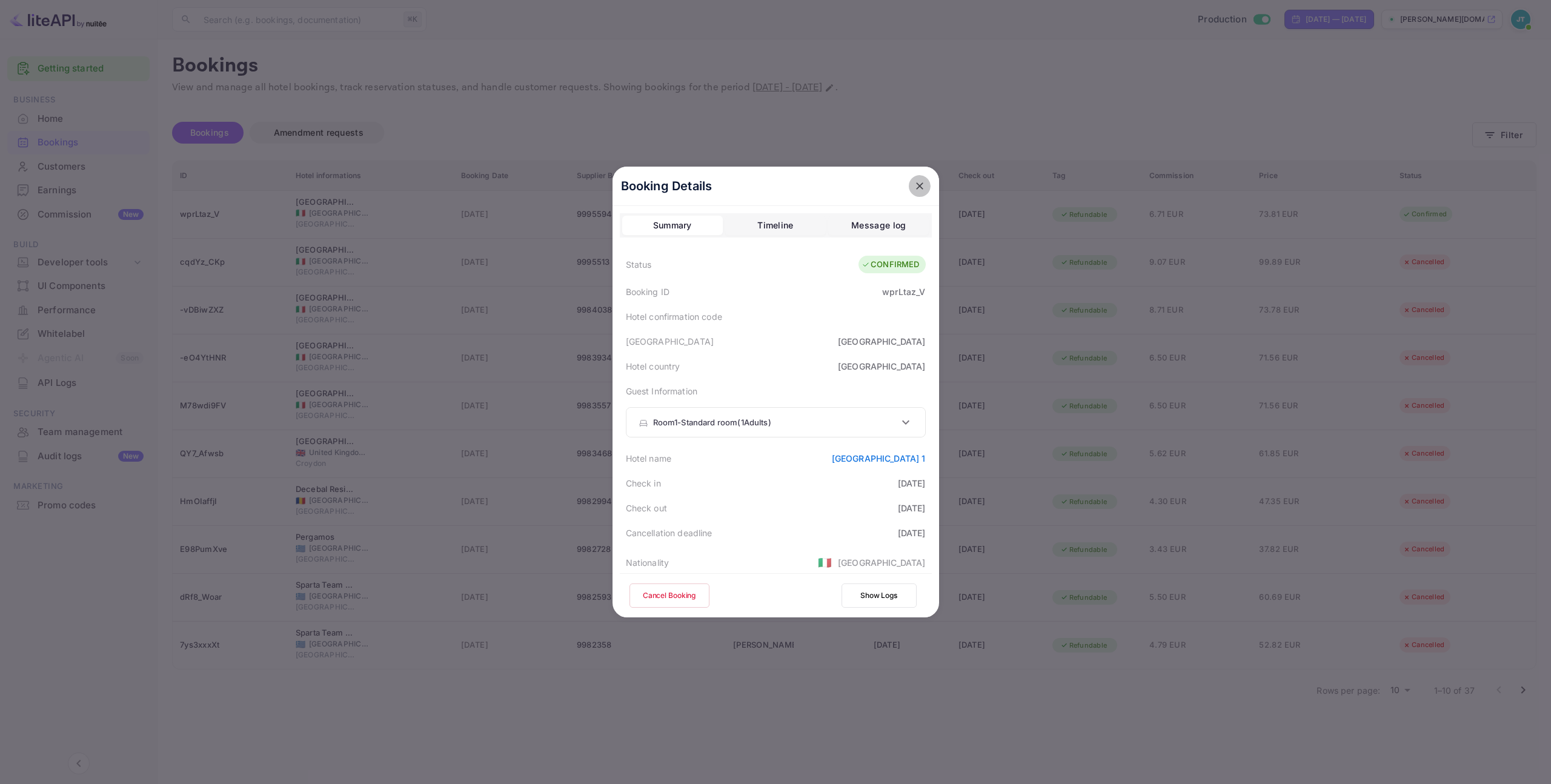
click at [916, 186] on icon "close" at bounding box center [919, 186] width 7 height 7
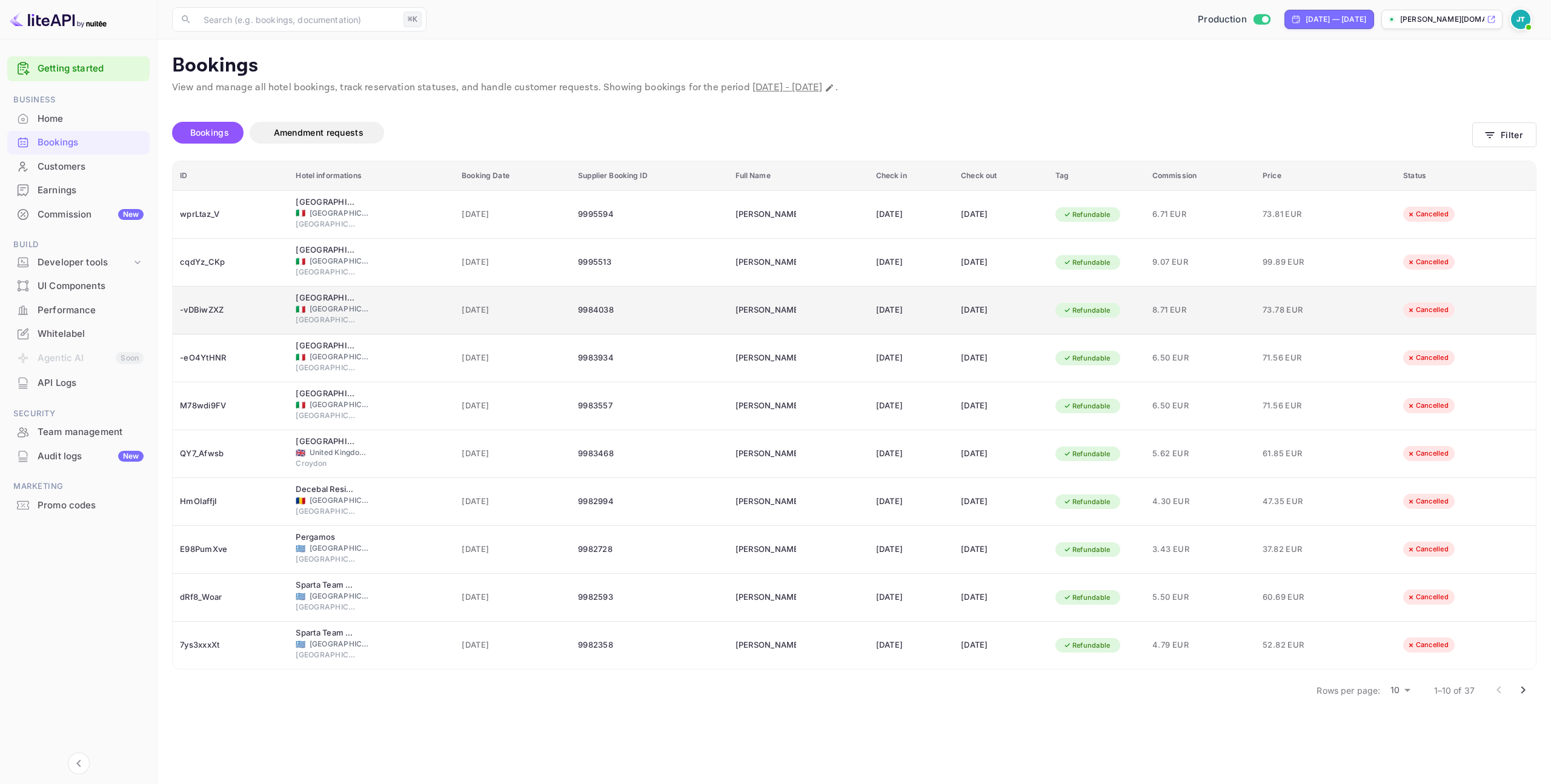
click at [502, 317] on div "[DATE]" at bounding box center [512, 310] width 101 height 19
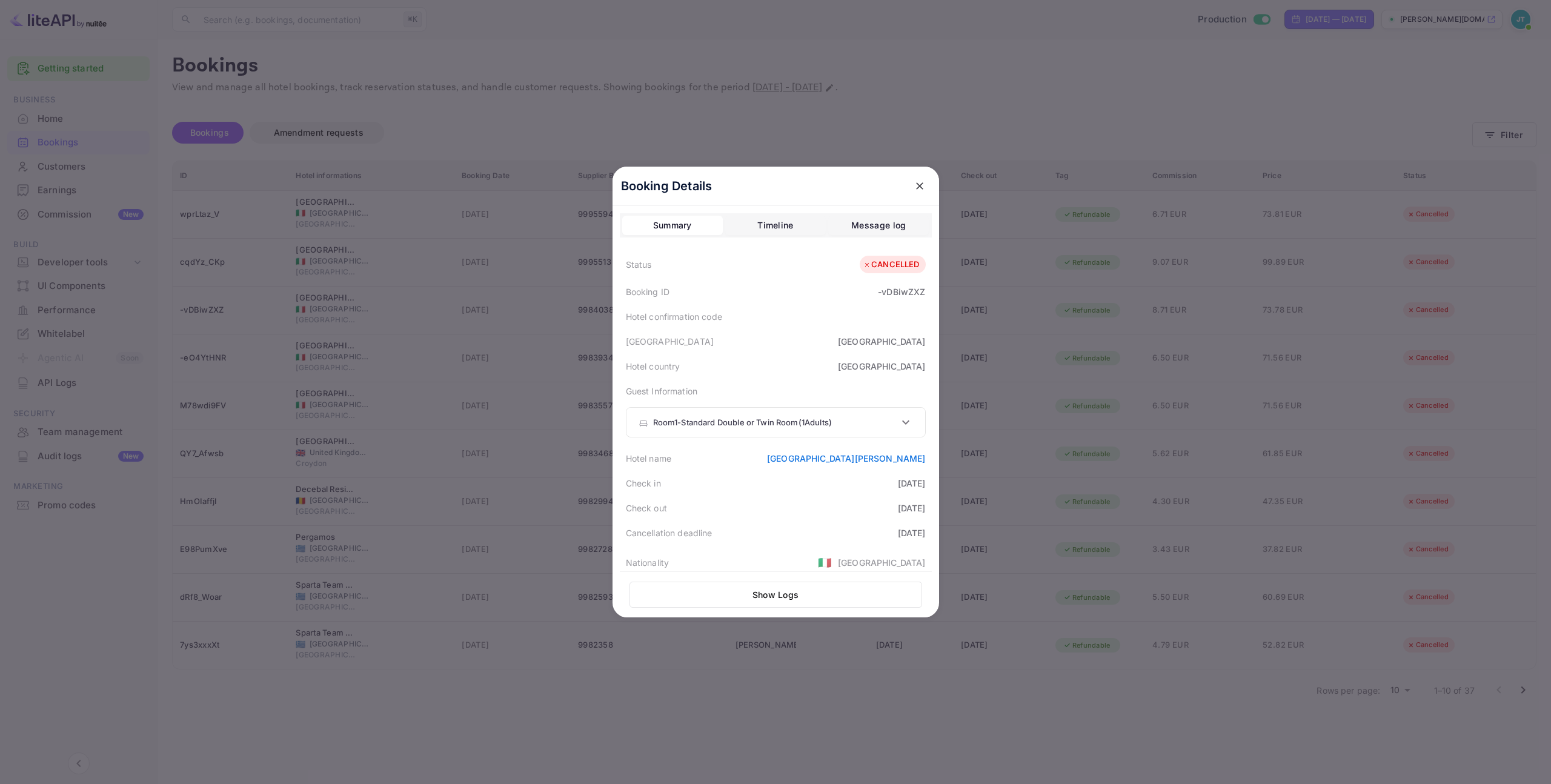
click at [872, 452] on div "[GEOGRAPHIC_DATA][PERSON_NAME]" at bounding box center [846, 458] width 159 height 13
click at [876, 457] on link "[GEOGRAPHIC_DATA][PERSON_NAME]" at bounding box center [846, 458] width 159 height 11
